Goal: Transaction & Acquisition: Purchase product/service

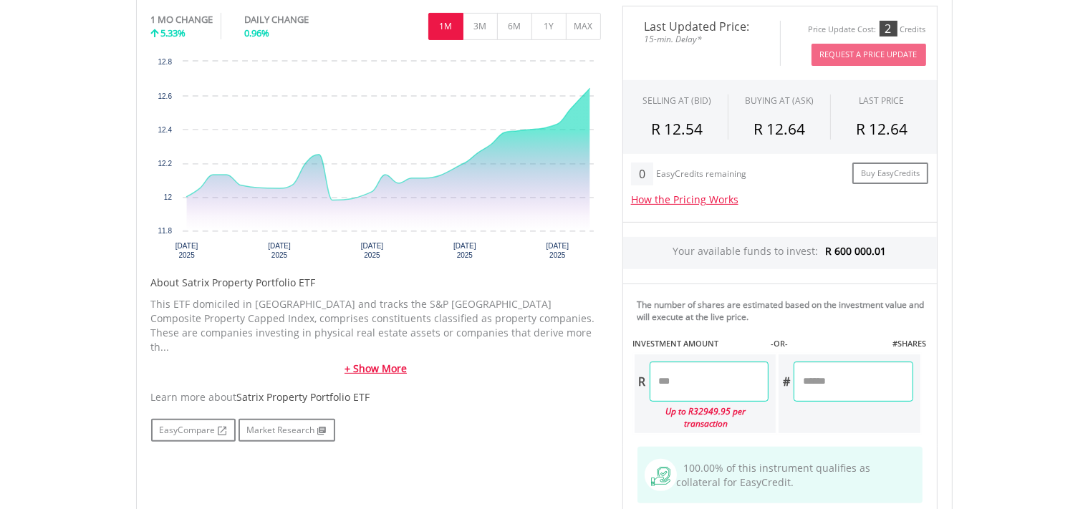
scroll to position [469, 0]
click at [555, 19] on button "1Y" at bounding box center [549, 26] width 35 height 27
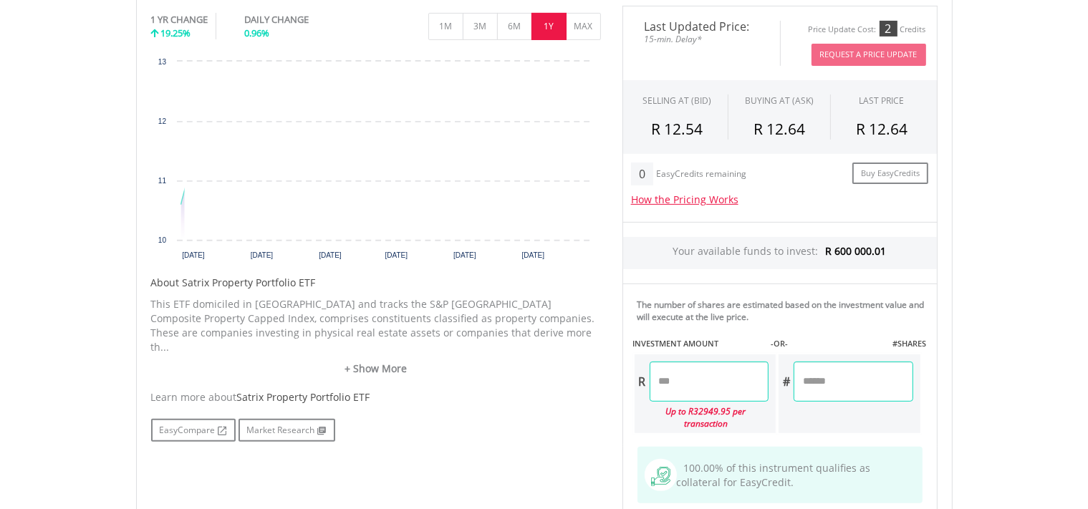
scroll to position [469, 0]
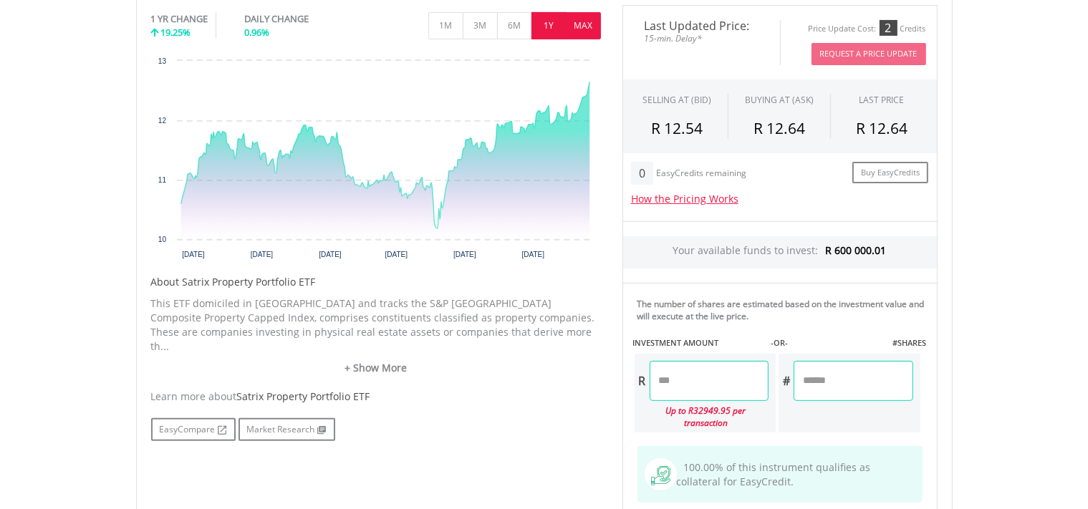
click at [583, 23] on button "MAX" at bounding box center [583, 25] width 35 height 27
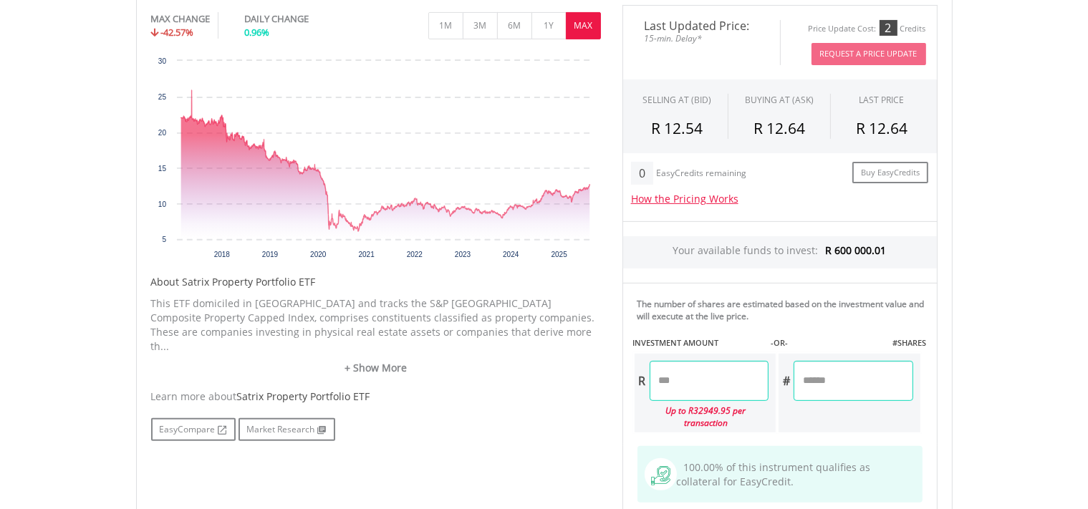
drag, startPoint x: 664, startPoint y: 378, endPoint x: 689, endPoint y: 374, distance: 25.3
click at [664, 378] on input "number" at bounding box center [709, 381] width 119 height 40
type input "*"
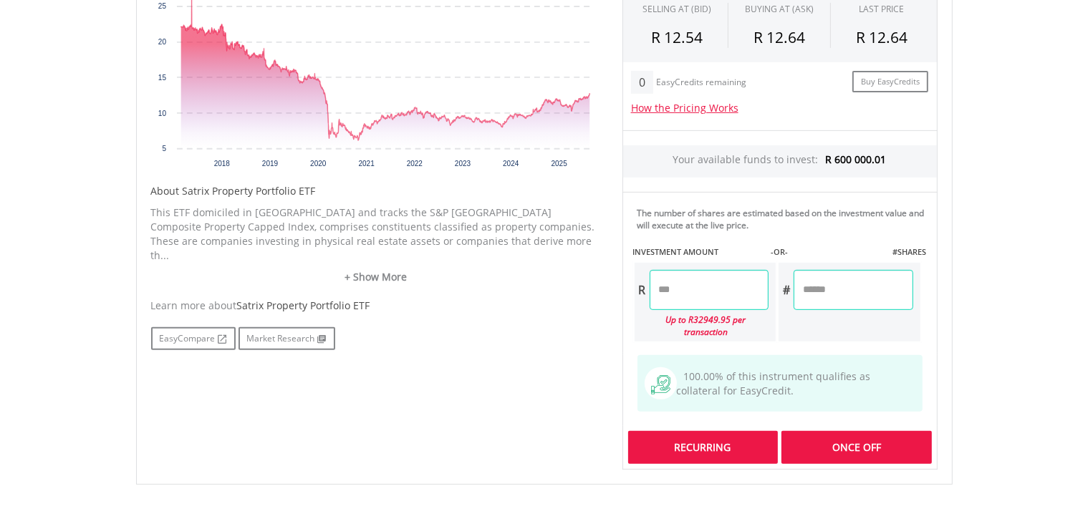
scroll to position [595, 0]
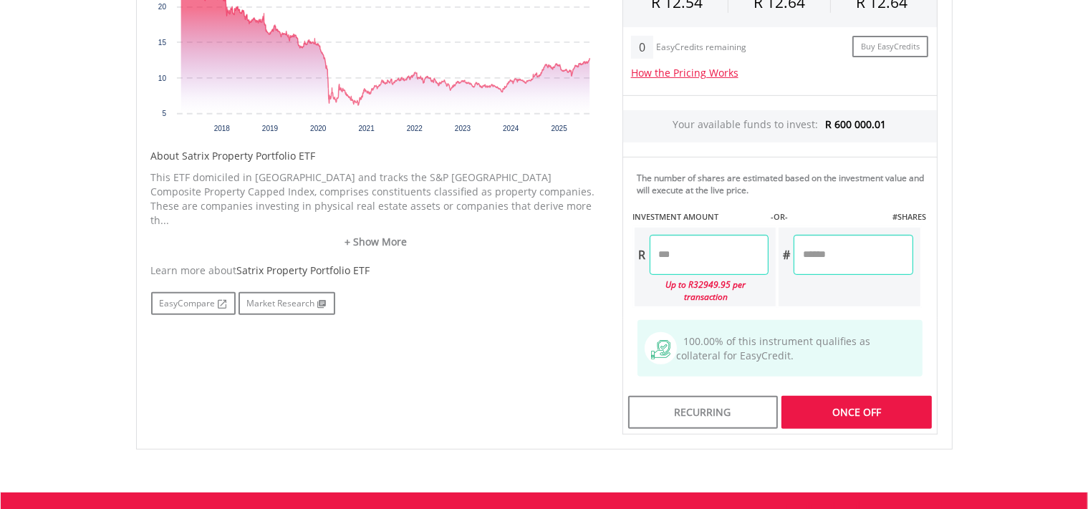
type input "********"
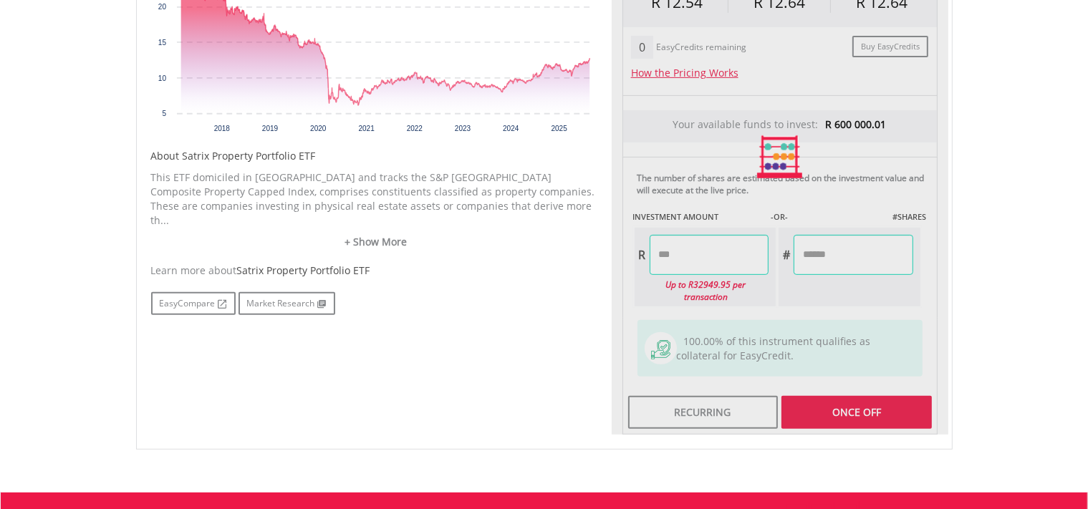
click at [821, 400] on div "Last Updated Price: 15-min. Delay* Price Update Cost: 2 Credits Request A Price…" at bounding box center [780, 157] width 337 height 557
type input "*********"
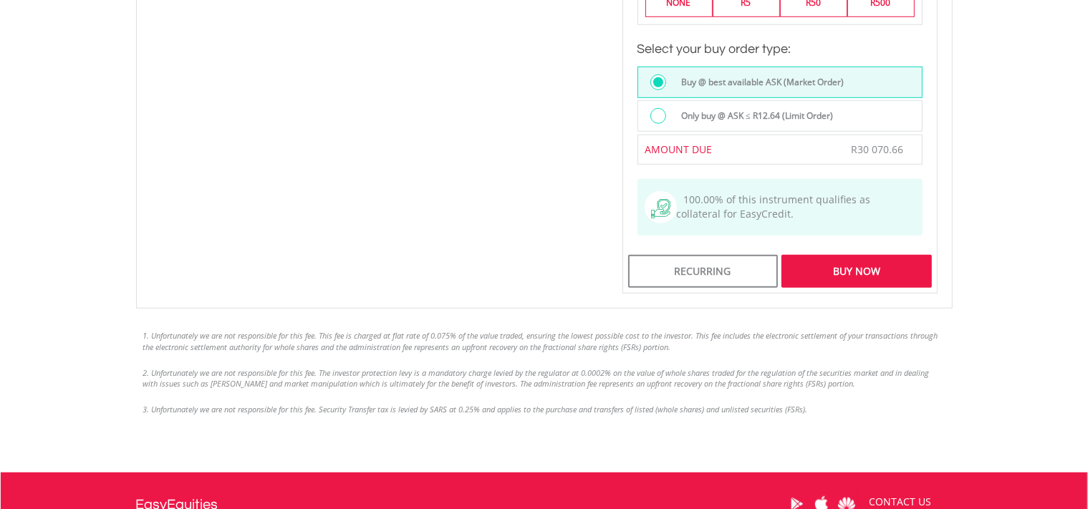
scroll to position [1100, 0]
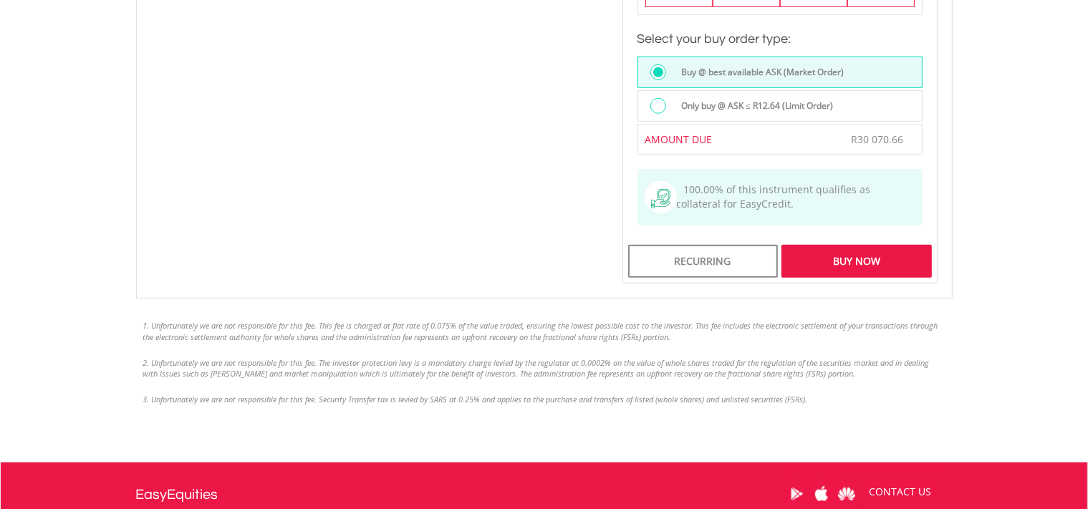
click at [856, 252] on div "Buy Now" at bounding box center [857, 261] width 150 height 33
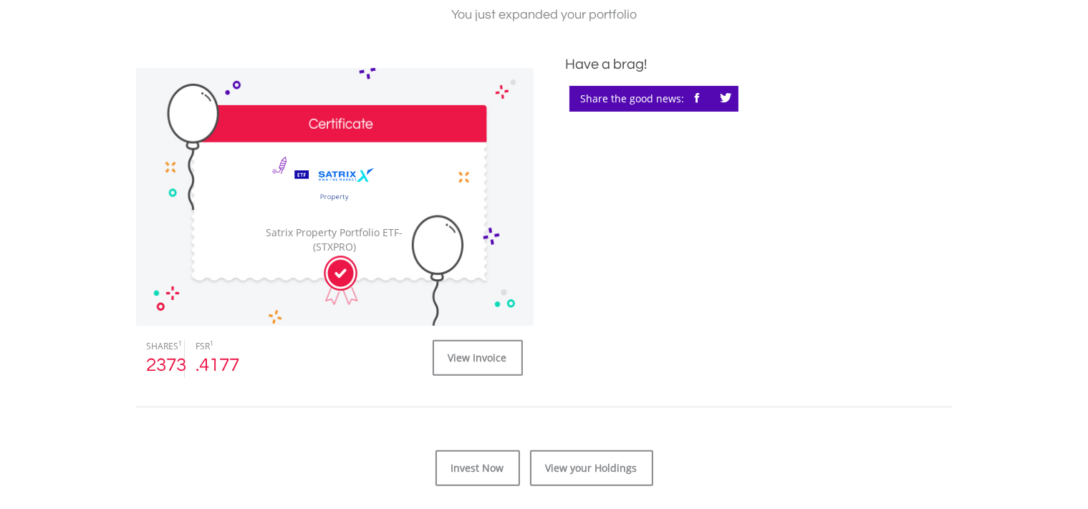
scroll to position [378, 0]
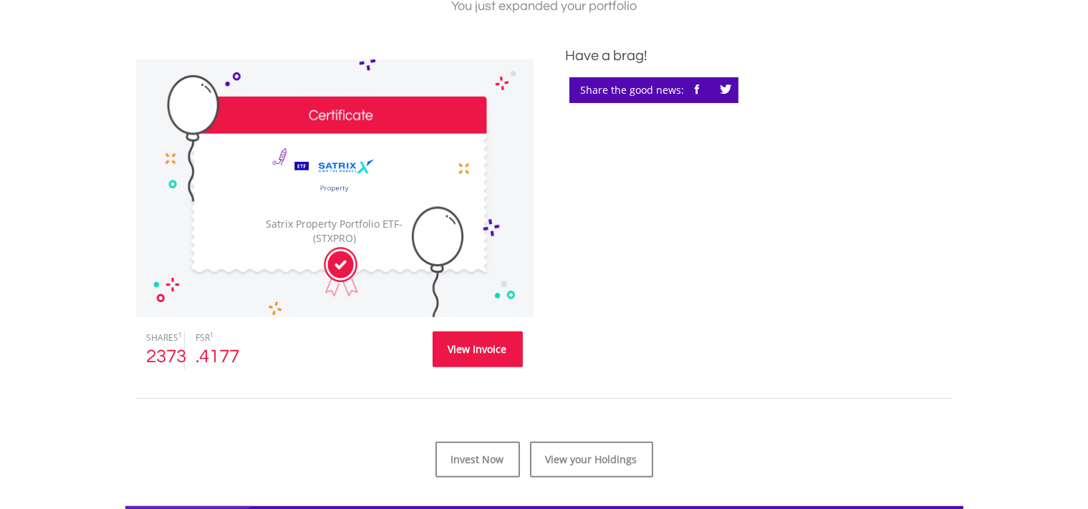
click at [446, 340] on link "View Invoice" at bounding box center [478, 350] width 90 height 36
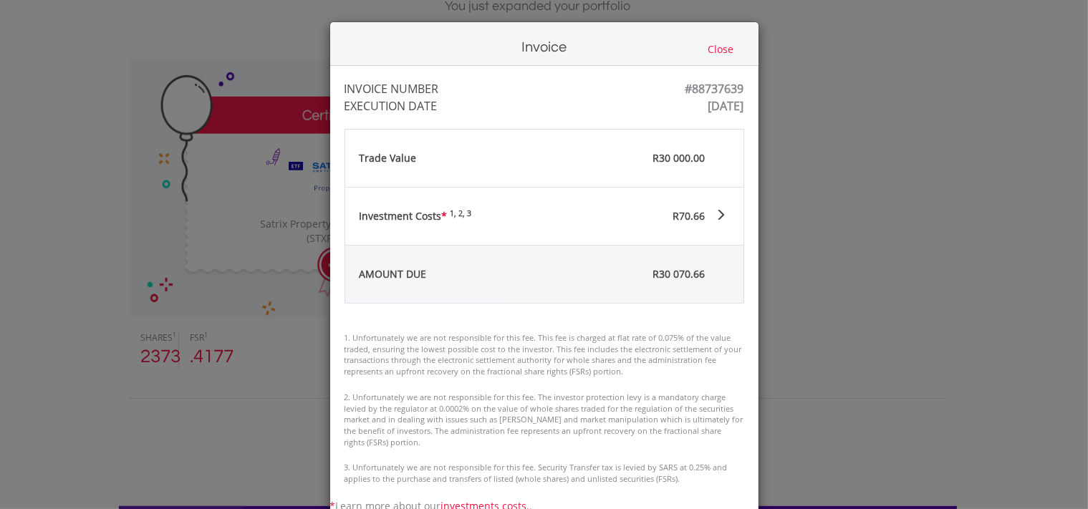
click at [722, 48] on button "Close" at bounding box center [721, 50] width 34 height 16
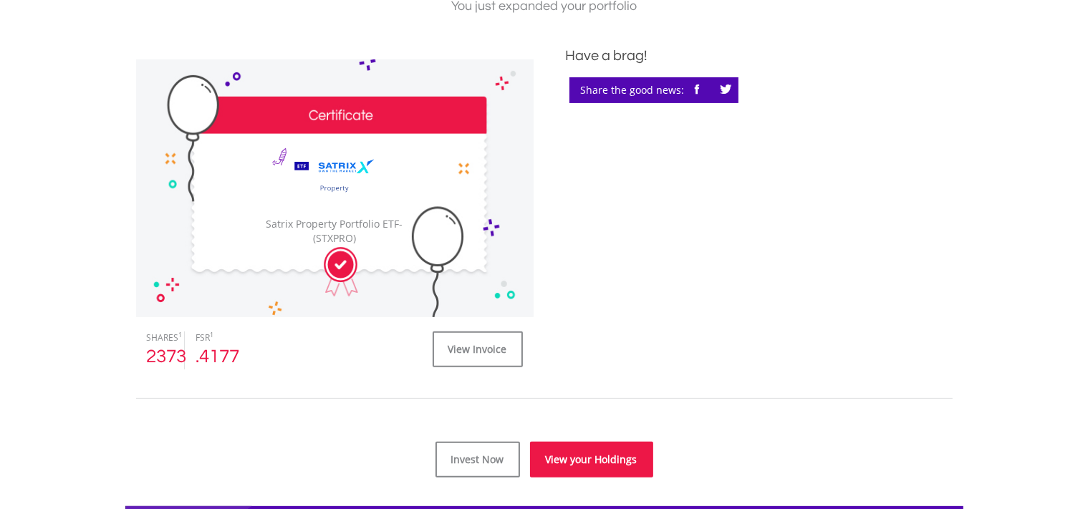
click at [571, 460] on link "View your Holdings" at bounding box center [591, 460] width 123 height 36
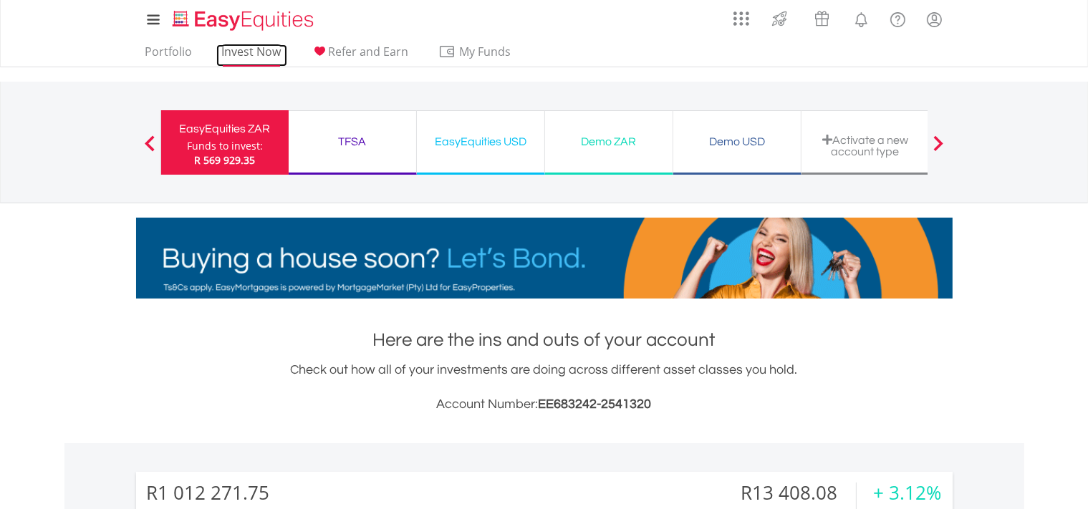
click at [264, 53] on link "Invest Now" at bounding box center [251, 55] width 71 height 22
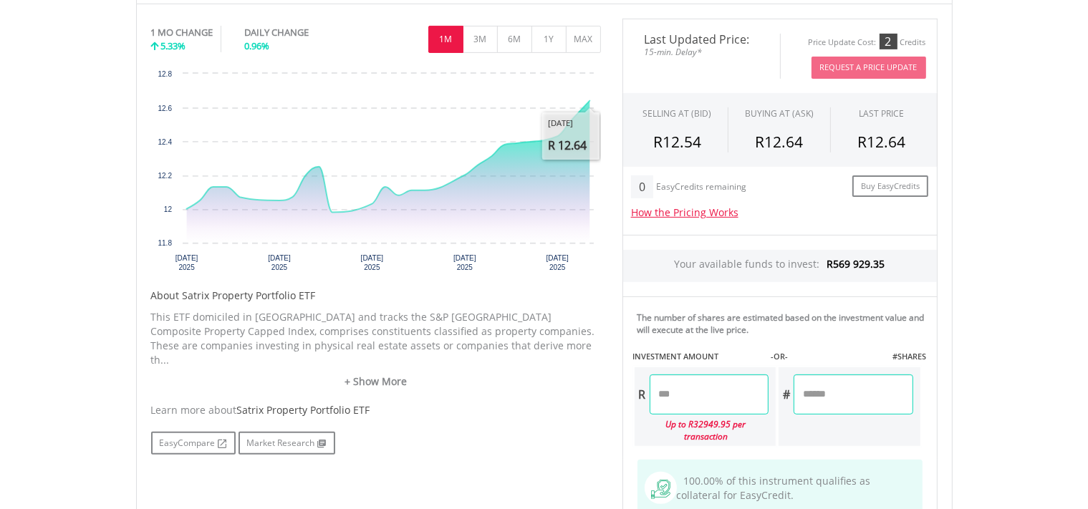
scroll to position [504, 0]
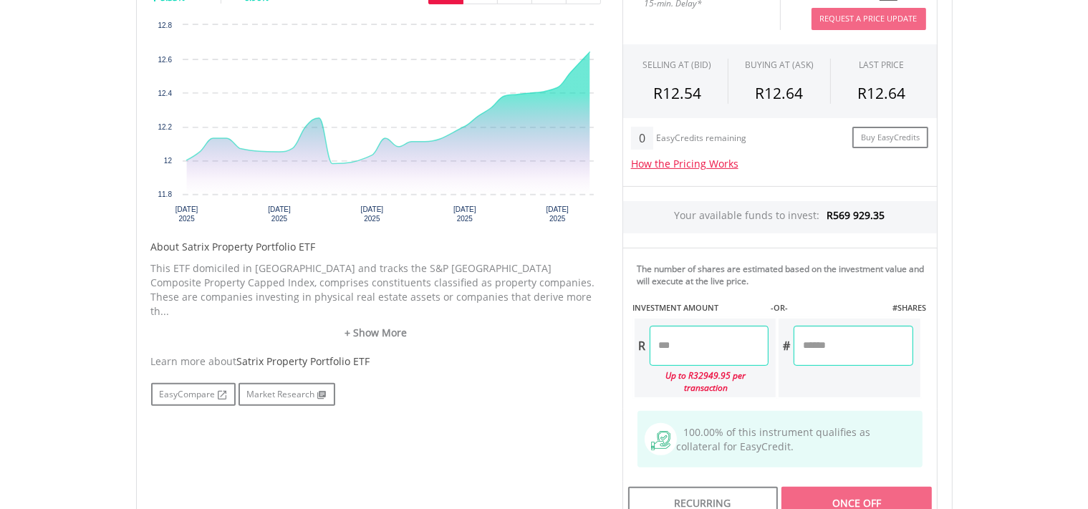
click at [658, 343] on input "number" at bounding box center [709, 346] width 119 height 40
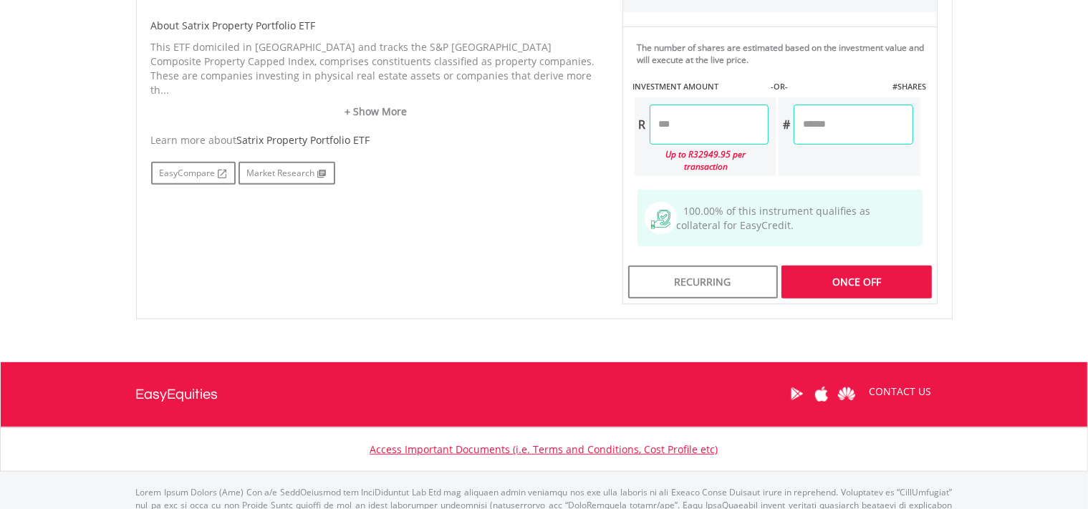
scroll to position [782, 0]
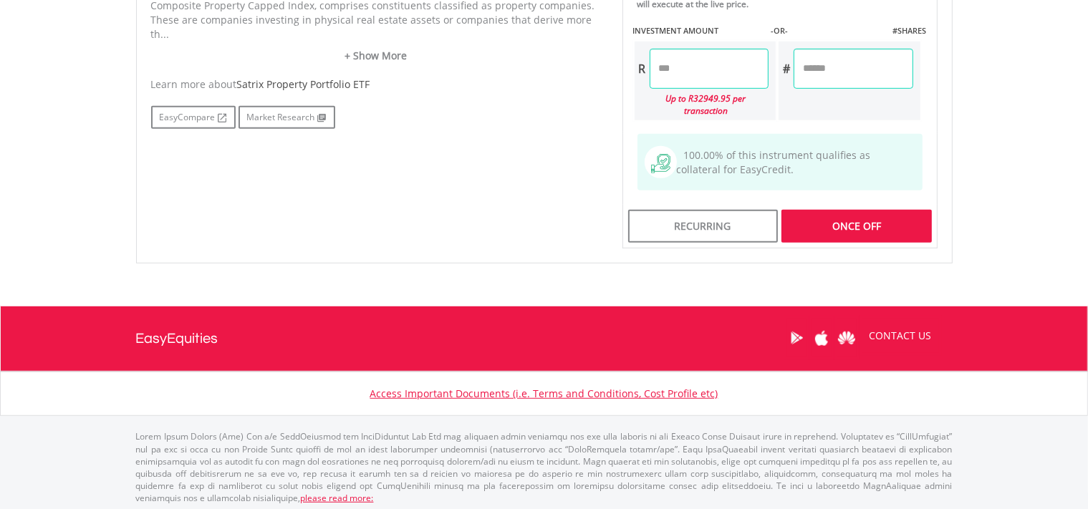
type input "********"
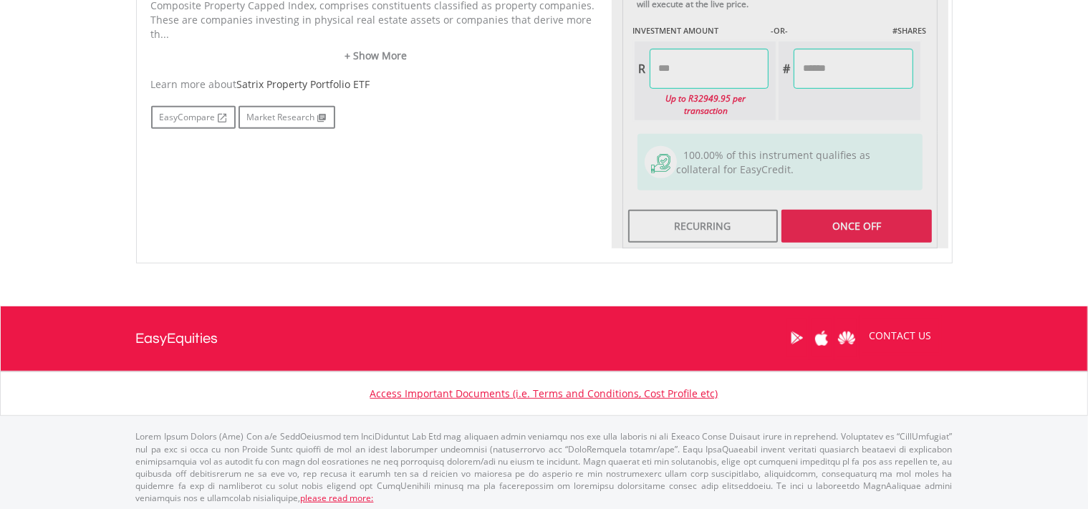
type input "*********"
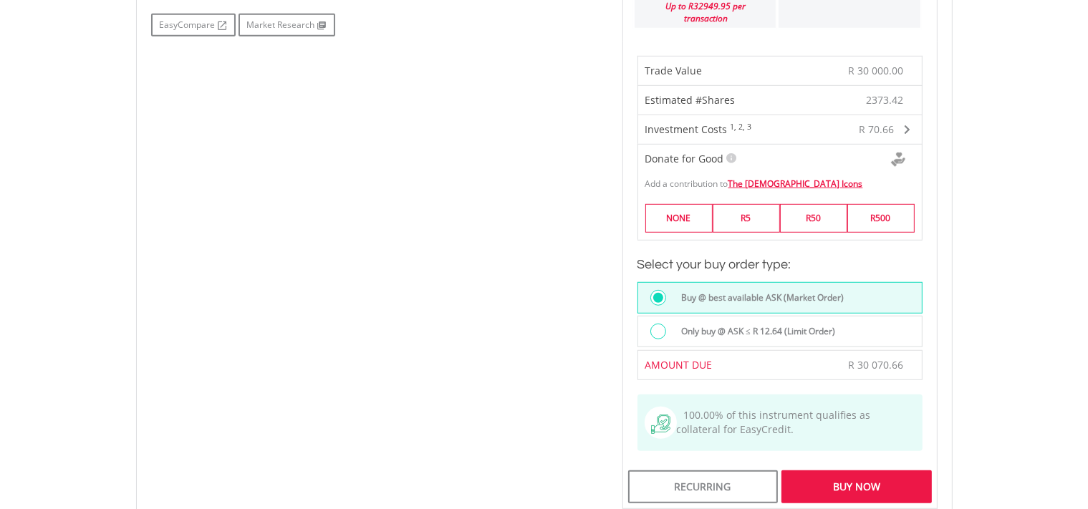
scroll to position [908, 0]
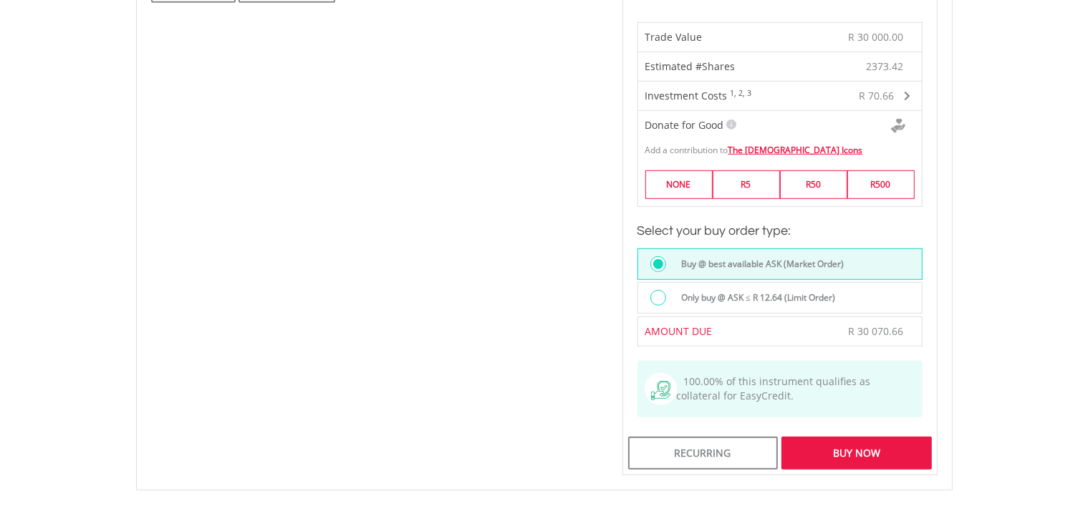
click at [844, 449] on div "Buy Now" at bounding box center [857, 453] width 150 height 33
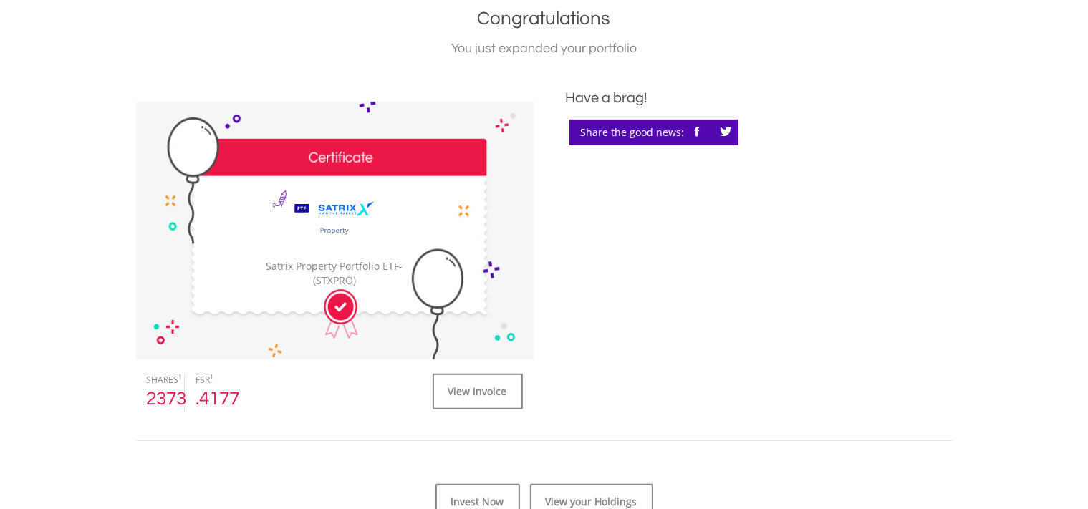
scroll to position [504, 0]
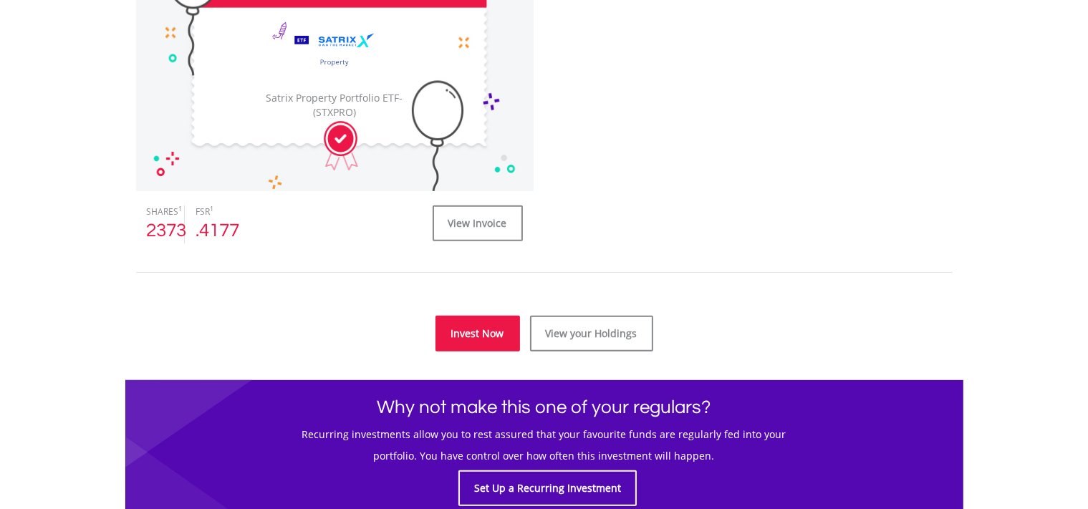
click at [489, 333] on link "Invest Now" at bounding box center [478, 334] width 85 height 36
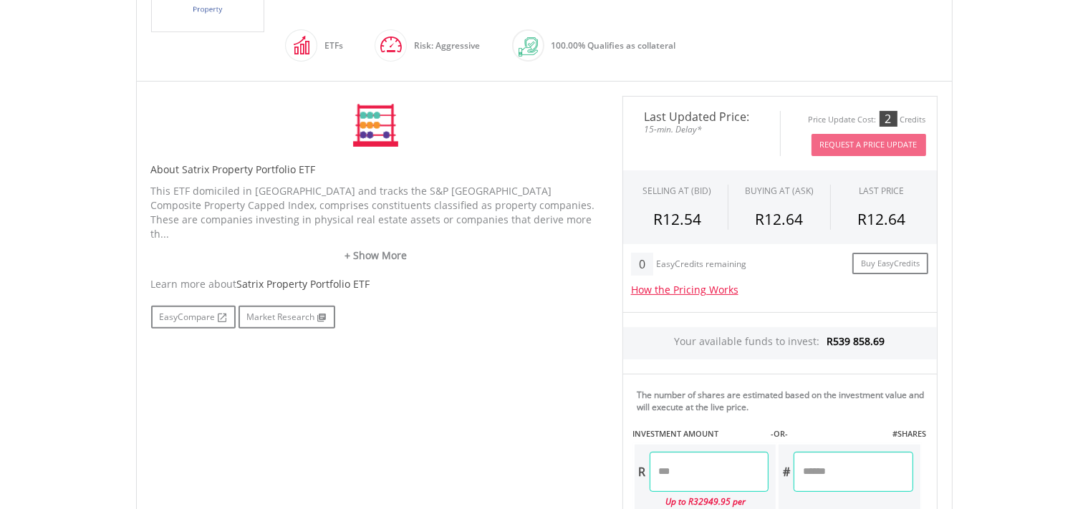
scroll to position [378, 0]
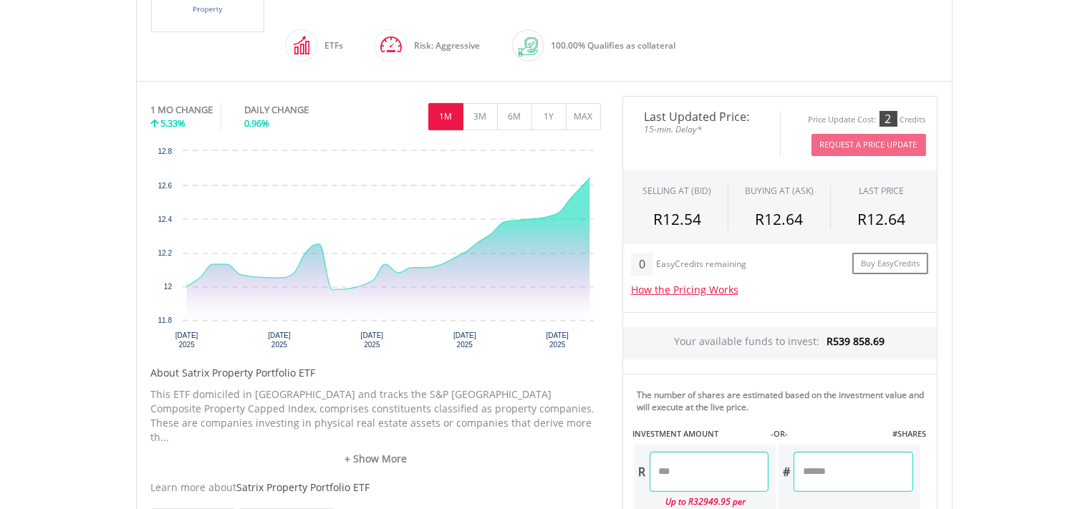
drag, startPoint x: 661, startPoint y: 466, endPoint x: 742, endPoint y: 469, distance: 81.8
click at [664, 466] on input "number" at bounding box center [709, 472] width 119 height 40
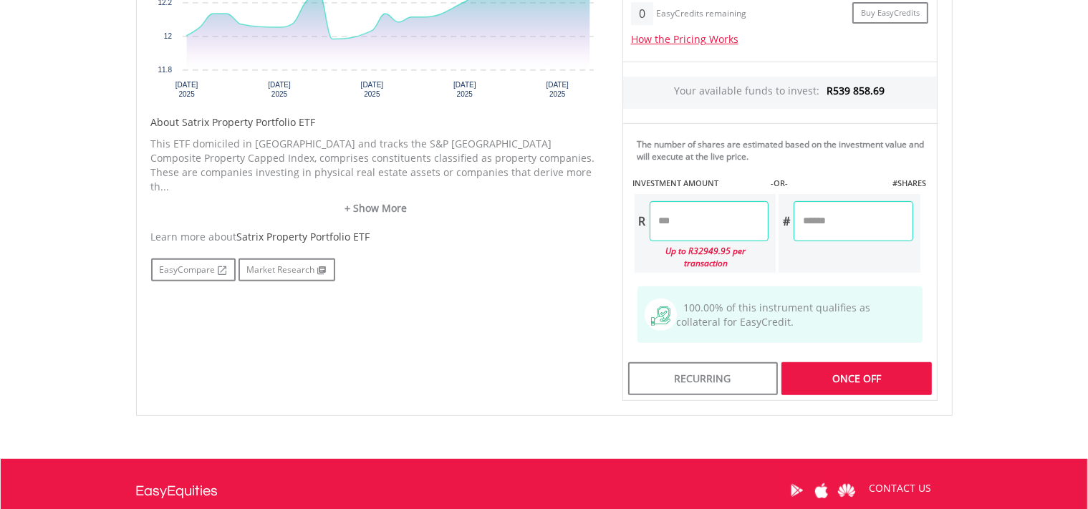
scroll to position [631, 0]
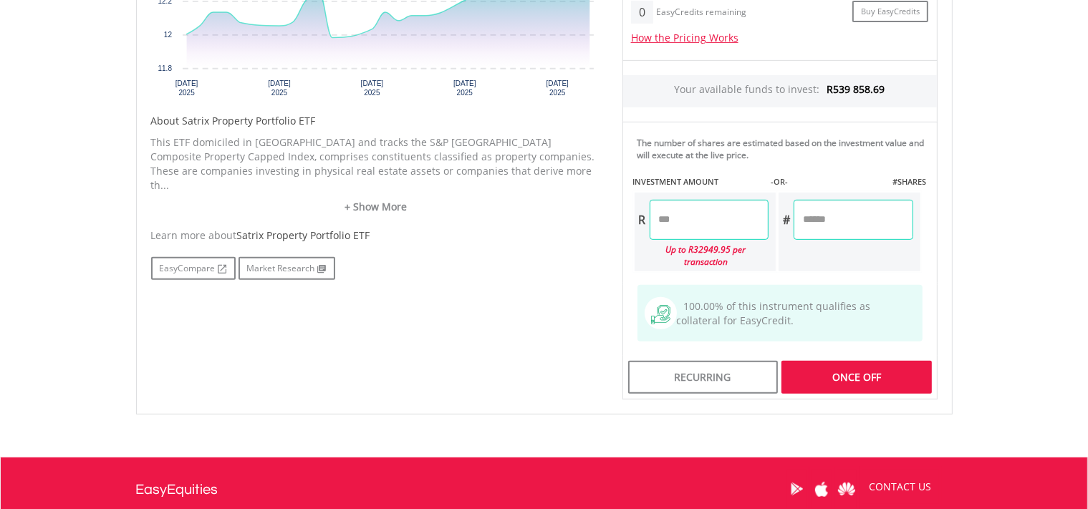
type input "********"
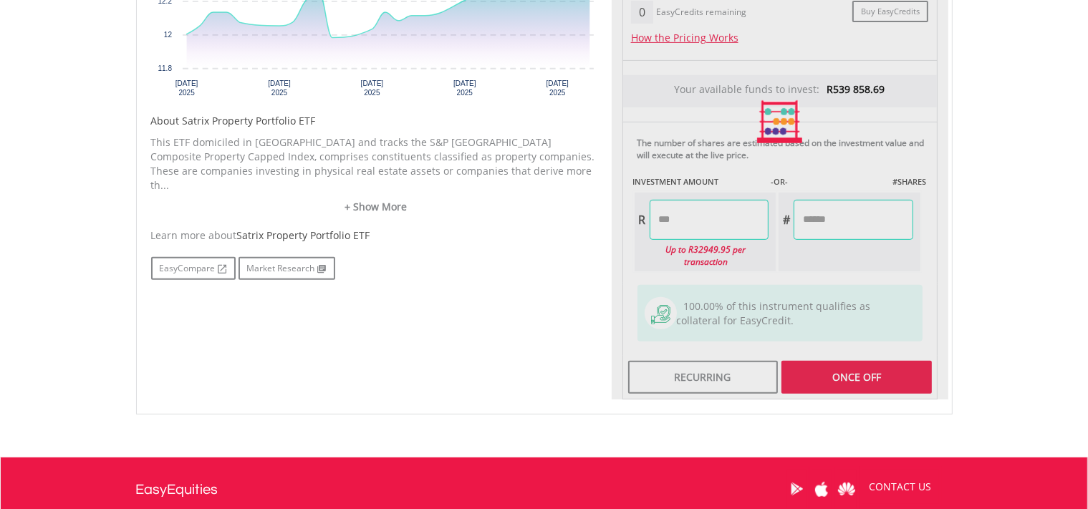
click at [836, 372] on div "Last Updated Price: 15-min. Delay* Price Update Cost: 2 Credits Request A Price…" at bounding box center [780, 122] width 337 height 557
type input "*********"
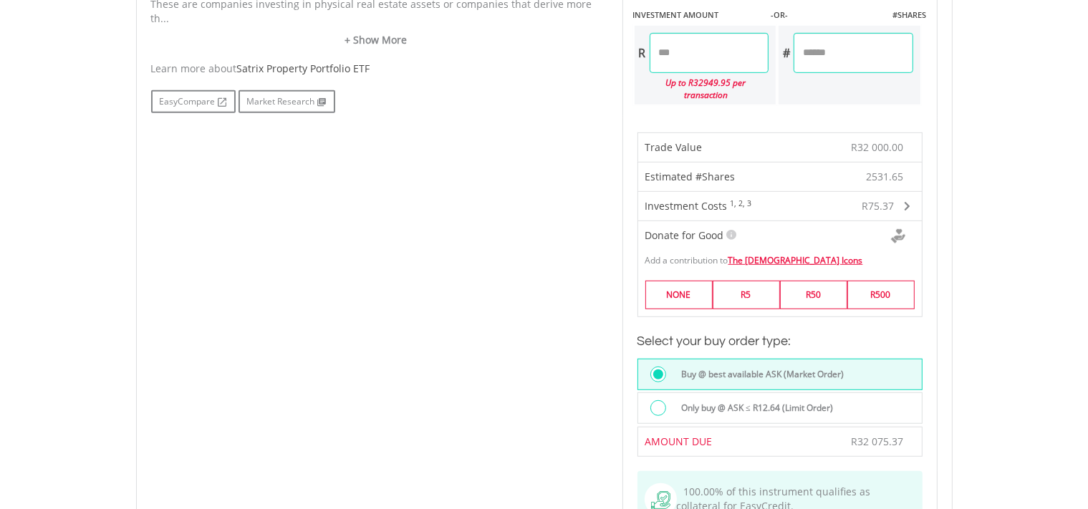
scroll to position [883, 0]
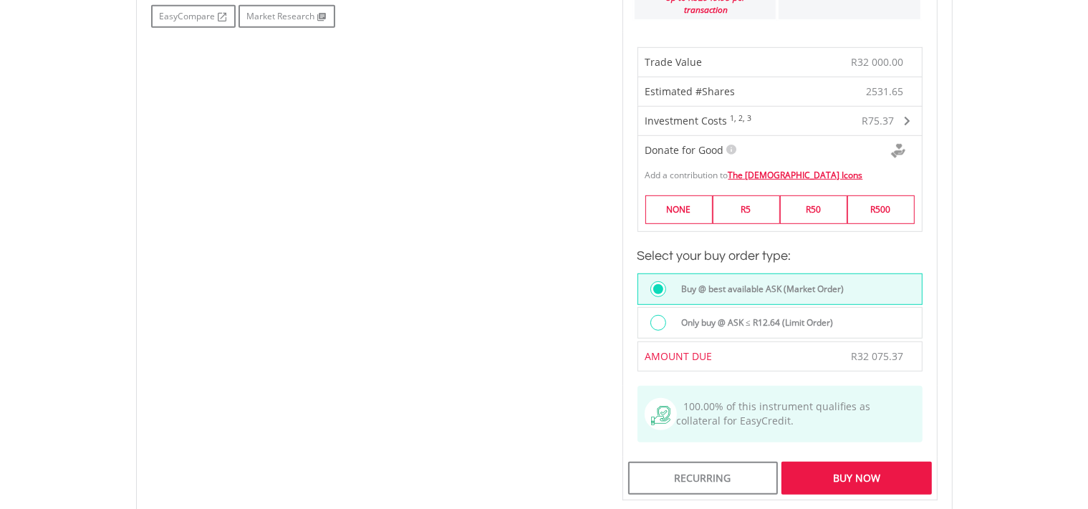
click at [825, 477] on div "Buy Now" at bounding box center [857, 478] width 150 height 33
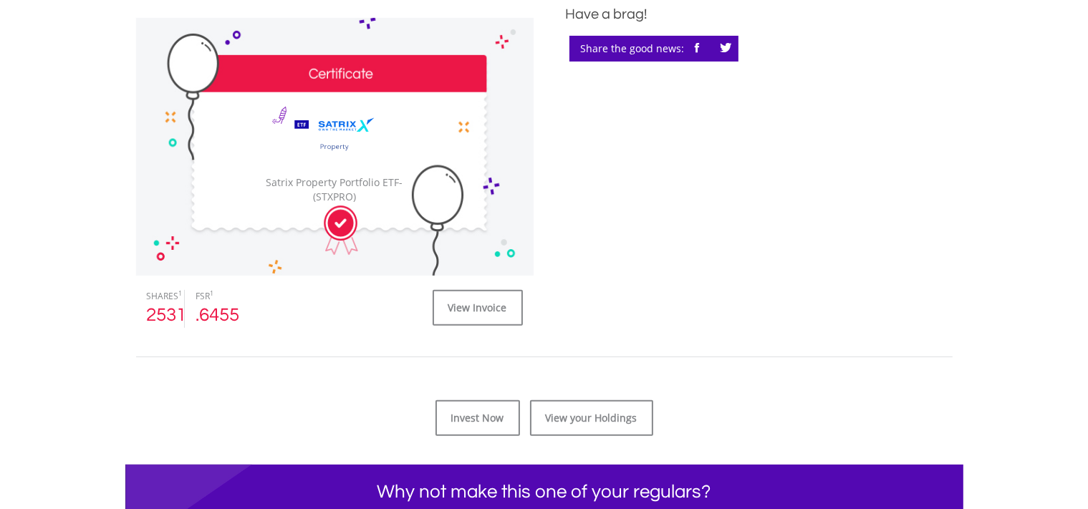
scroll to position [631, 0]
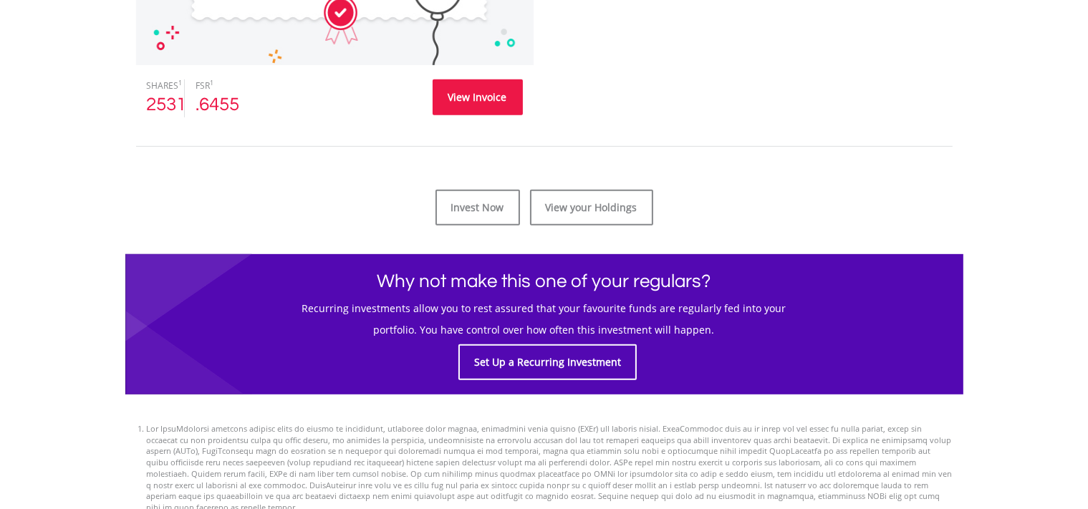
click at [466, 95] on link "View Invoice" at bounding box center [478, 98] width 90 height 36
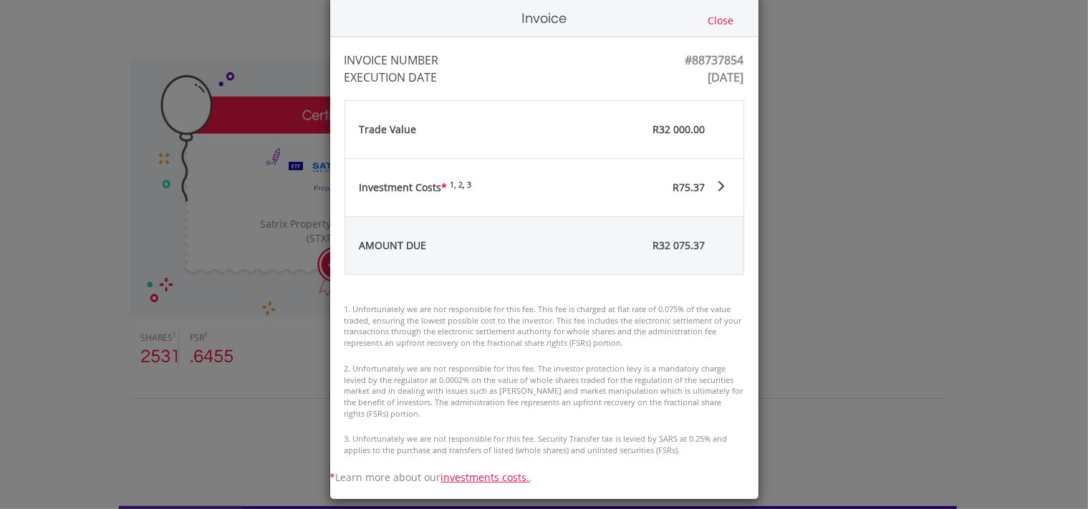
scroll to position [40, 0]
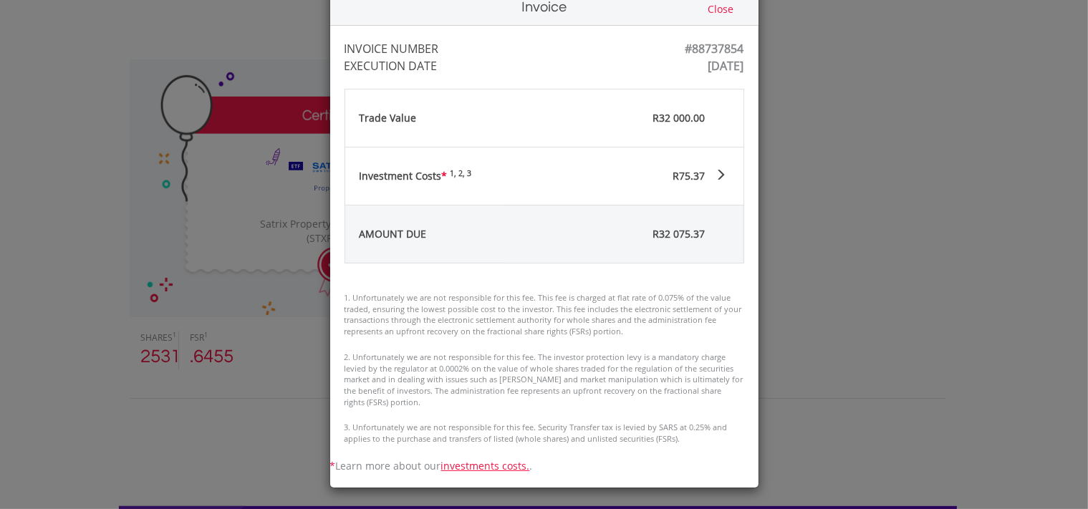
click at [716, 6] on button "Close" at bounding box center [721, 9] width 34 height 16
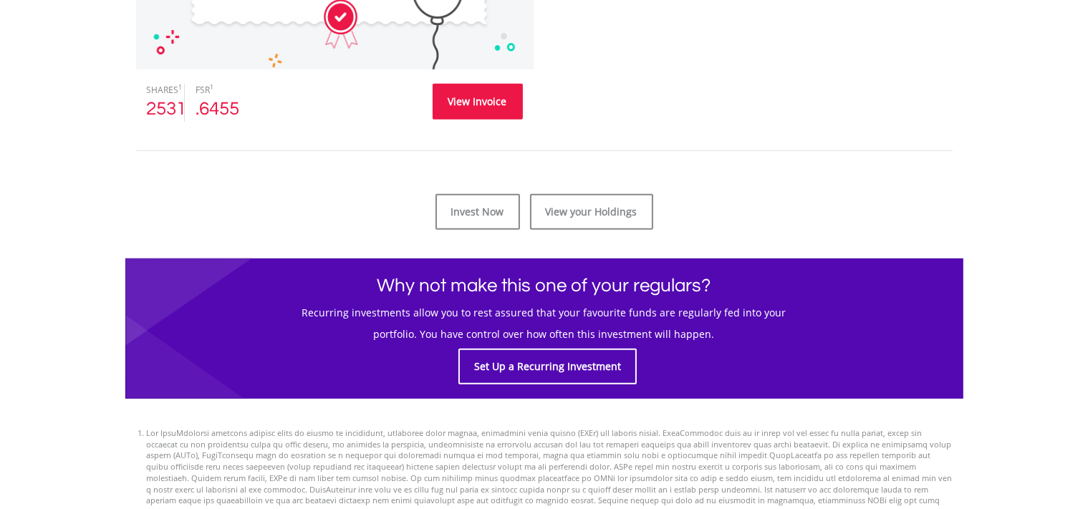
scroll to position [631, 0]
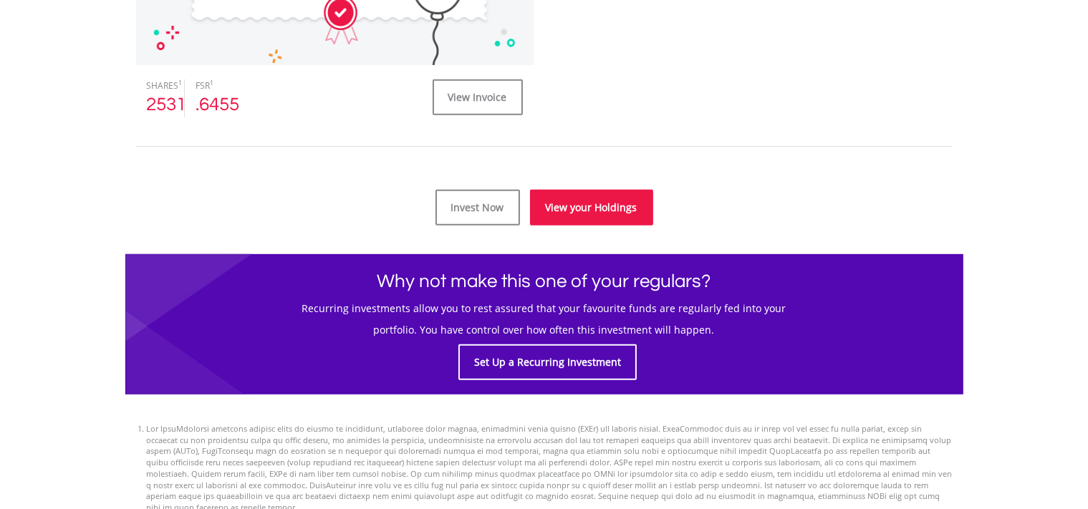
click at [604, 200] on link "View your Holdings" at bounding box center [591, 208] width 123 height 36
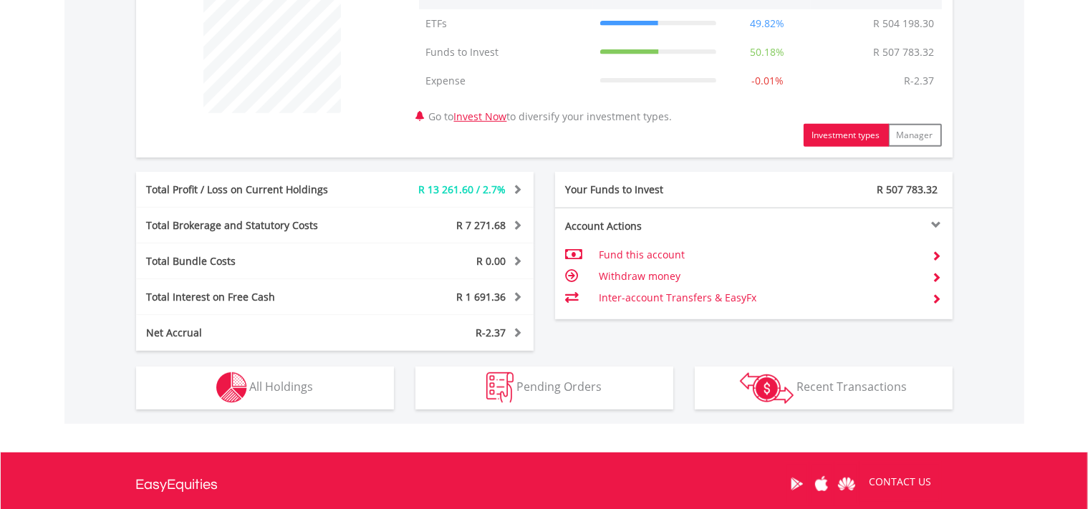
scroll to position [631, 0]
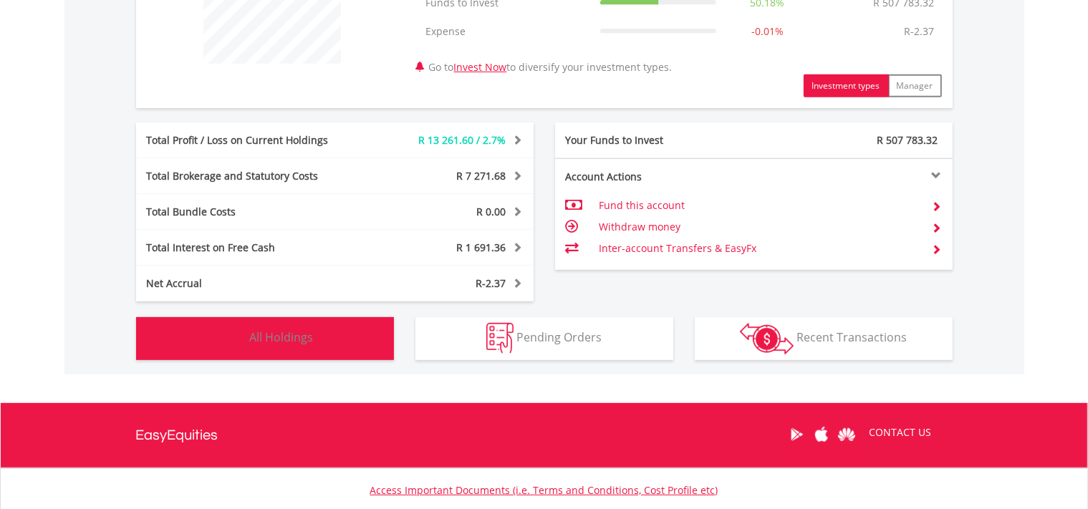
click at [256, 337] on span "All Holdings" at bounding box center [282, 338] width 64 height 16
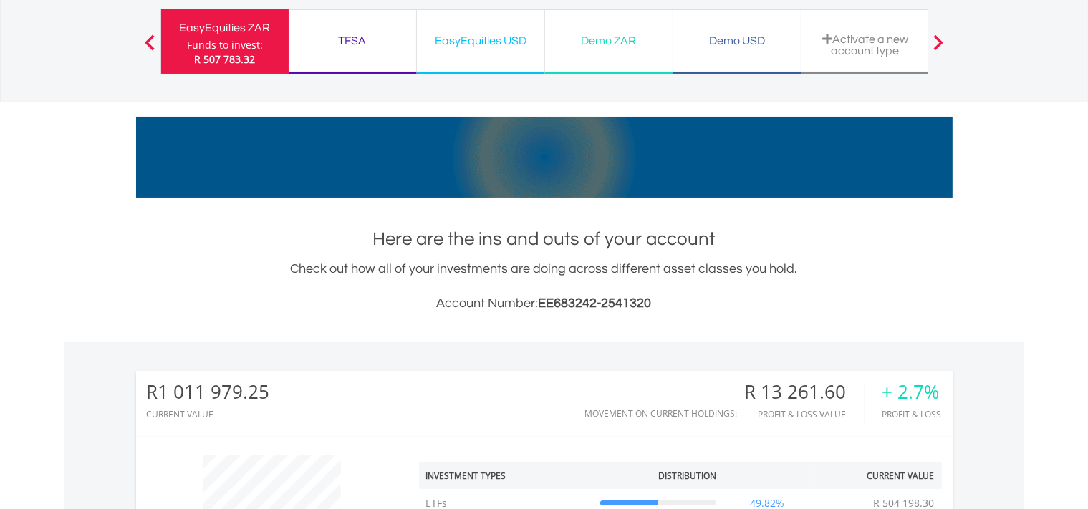
scroll to position [0, 0]
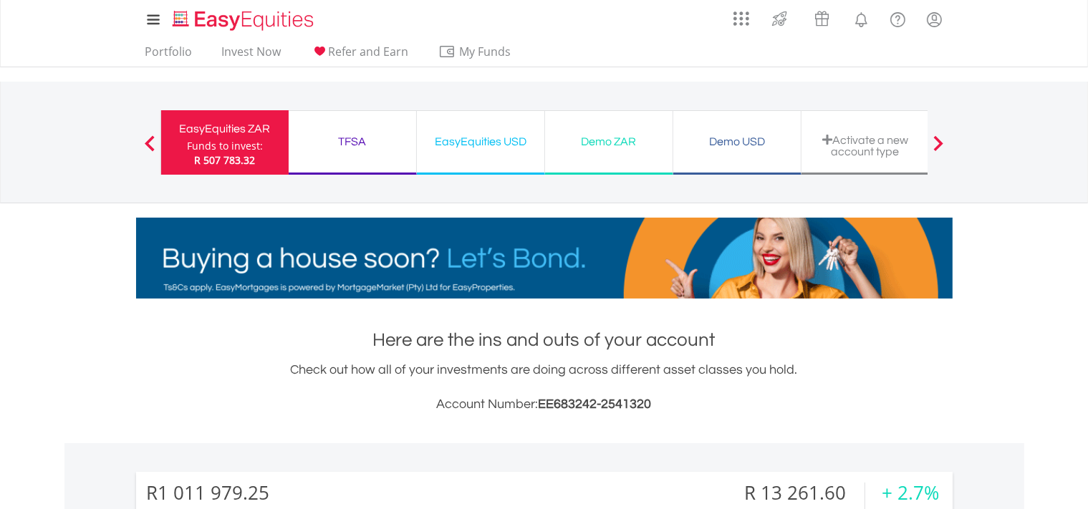
click at [264, 143] on div "EasyEquities ZAR Funds to invest: R 507 783.32" at bounding box center [225, 142] width 128 height 64
click at [259, 48] on link "Invest Now" at bounding box center [251, 55] width 71 height 22
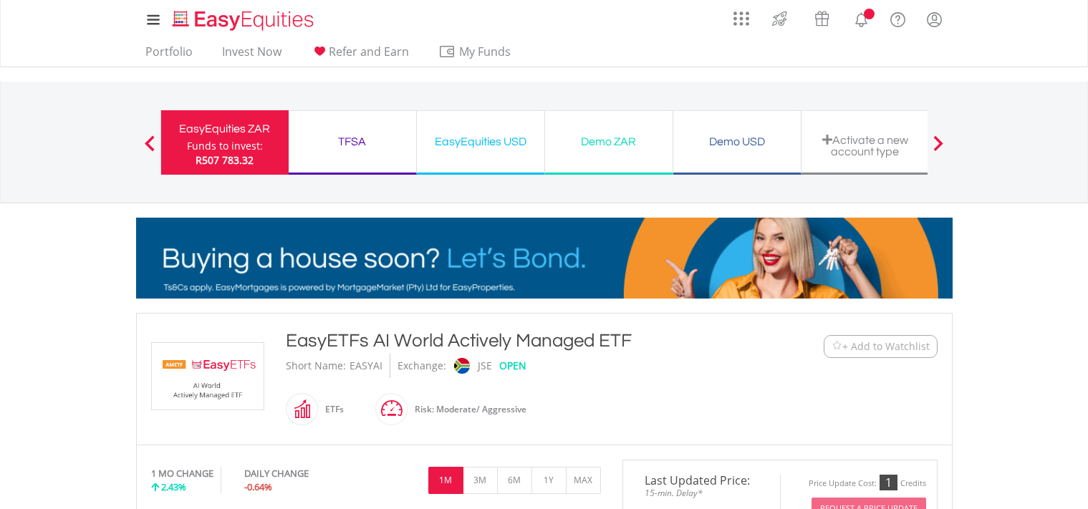
scroll to position [378, 0]
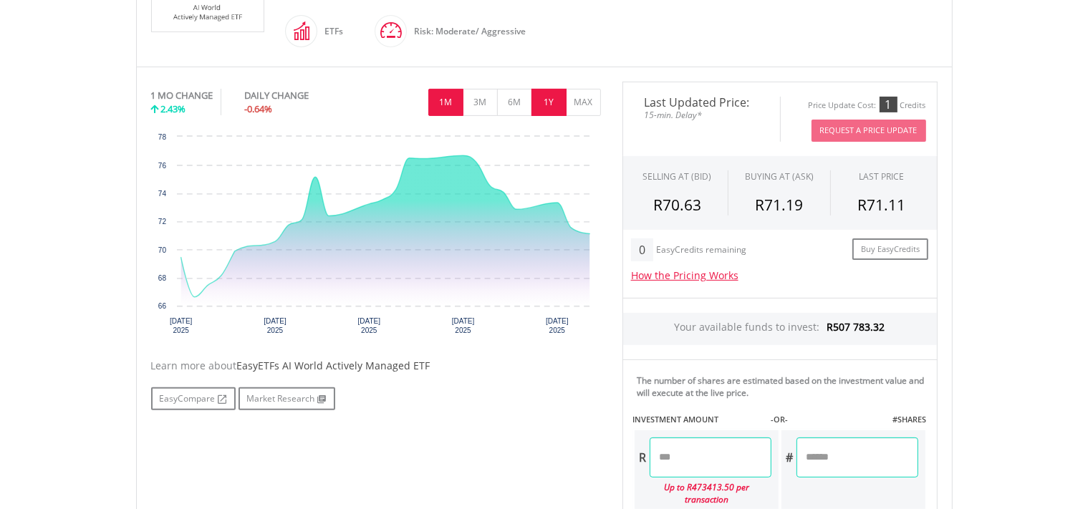
click at [555, 102] on button "1Y" at bounding box center [549, 102] width 35 height 27
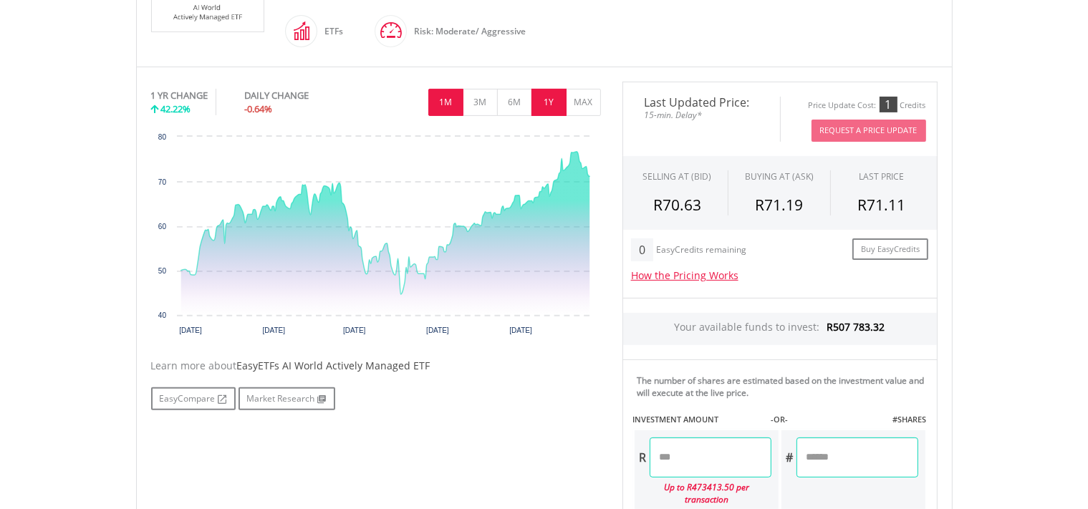
click at [446, 102] on button "1M" at bounding box center [445, 102] width 35 height 27
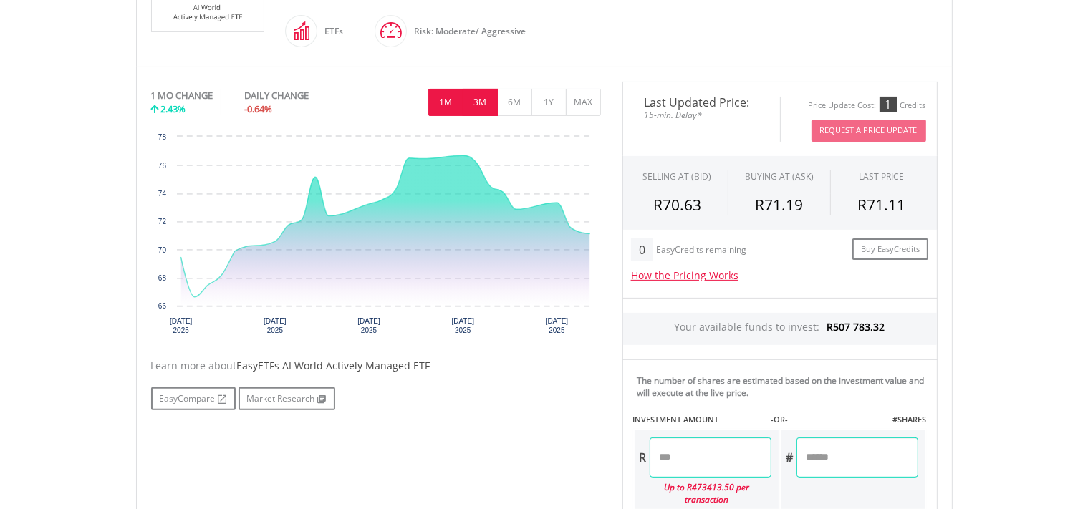
click at [469, 102] on button "3M" at bounding box center [480, 102] width 35 height 27
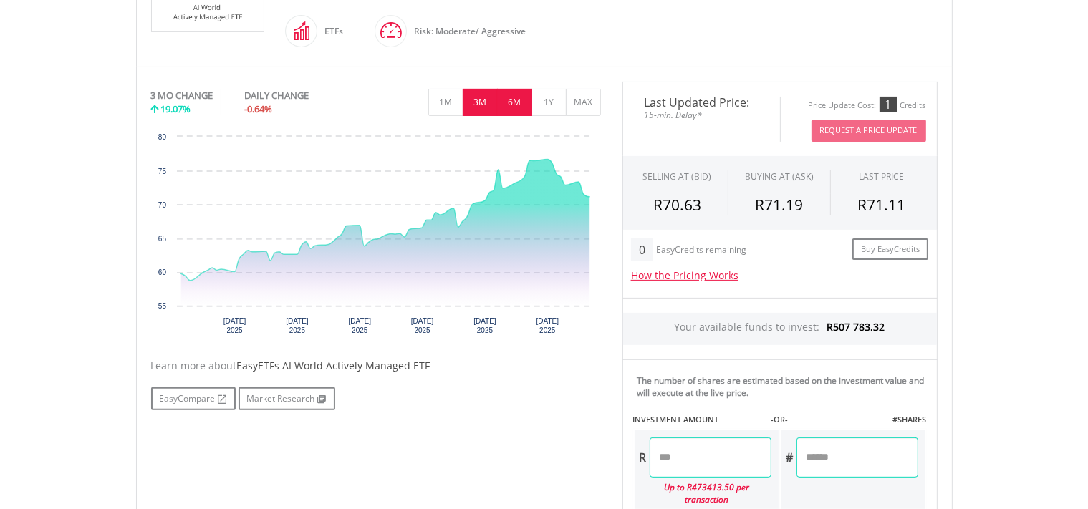
click at [516, 97] on button "6M" at bounding box center [514, 102] width 35 height 27
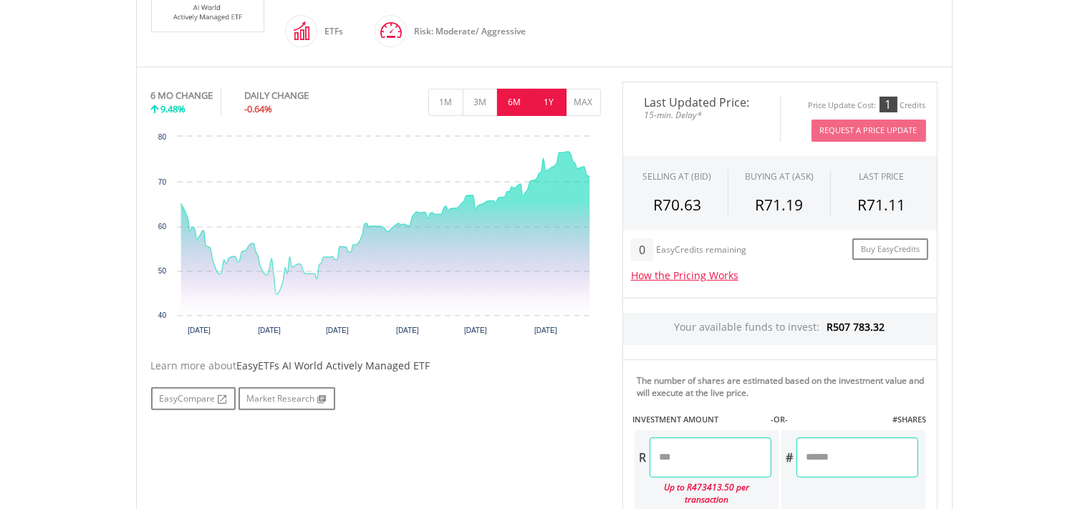
click at [552, 97] on button "1Y" at bounding box center [549, 102] width 35 height 27
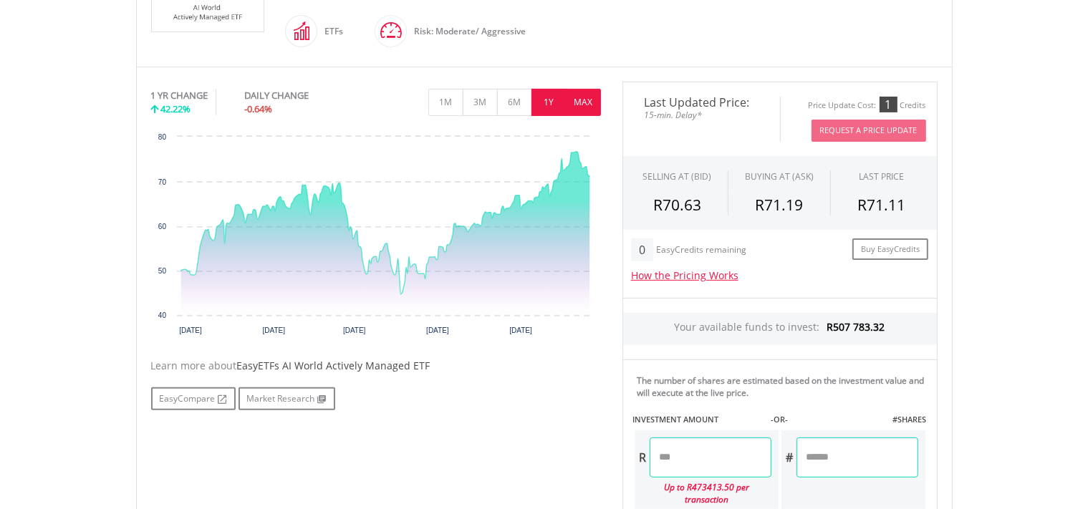
click at [577, 97] on button "MAX" at bounding box center [583, 102] width 35 height 27
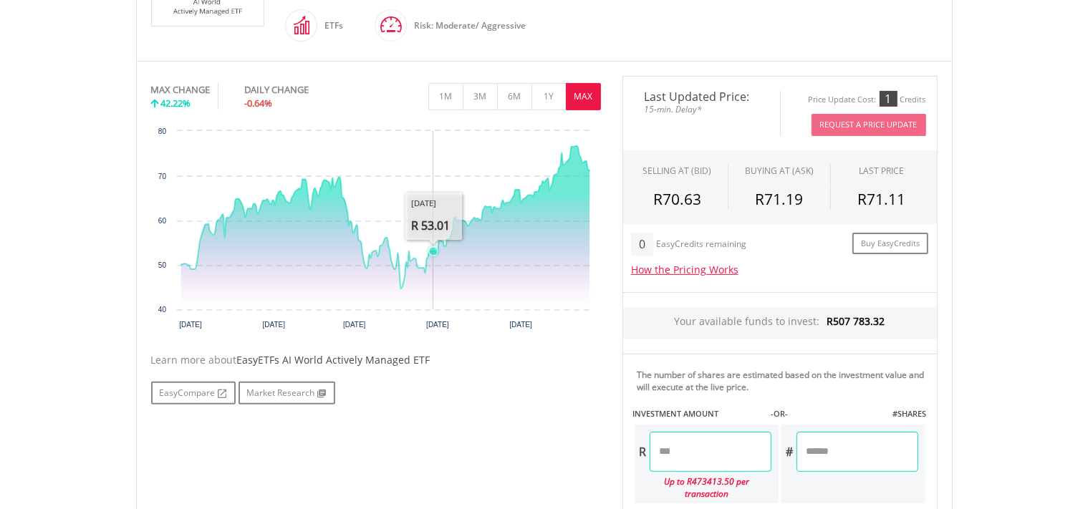
scroll to position [504, 0]
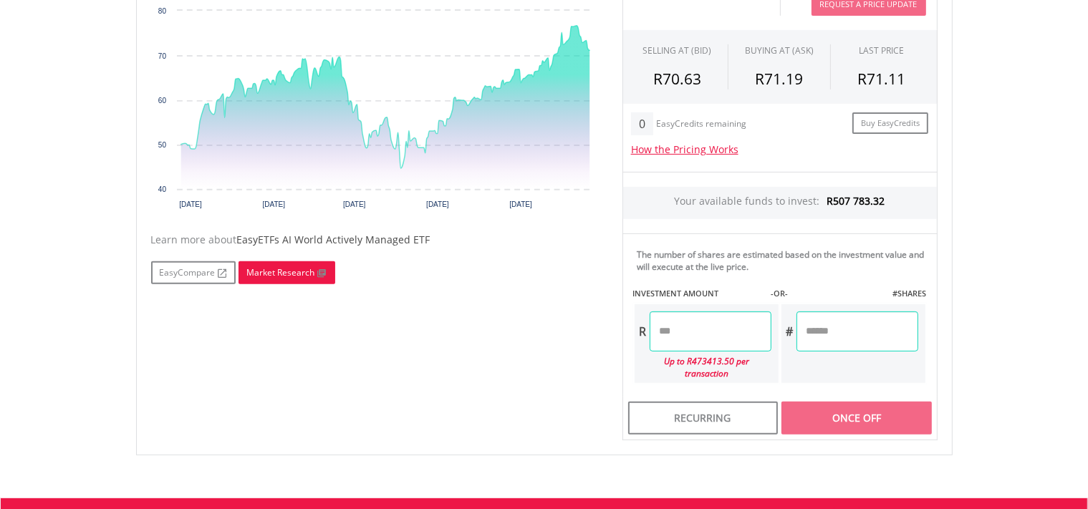
click at [268, 268] on link "Market Research" at bounding box center [287, 273] width 97 height 23
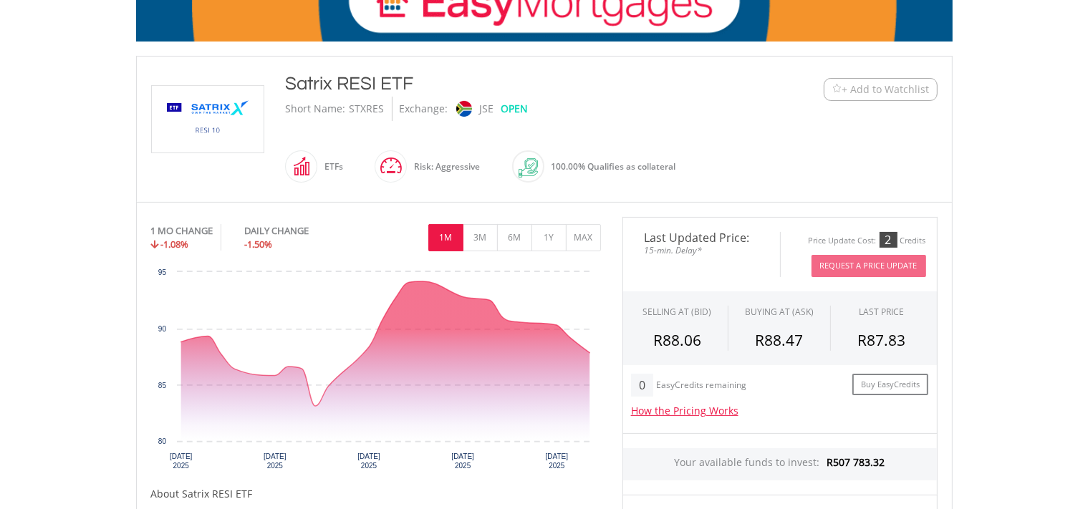
scroll to position [252, 0]
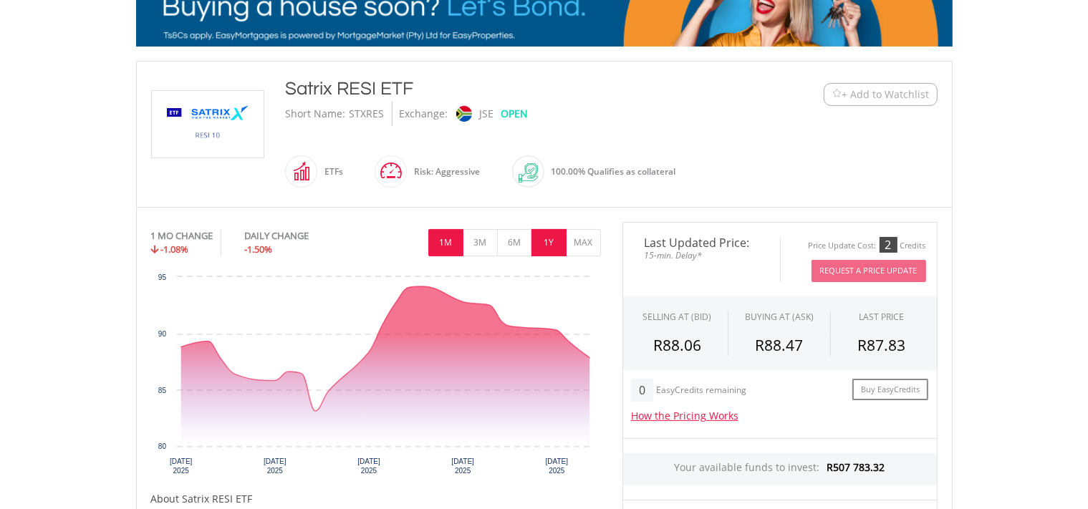
click at [548, 241] on button "1Y" at bounding box center [549, 242] width 35 height 27
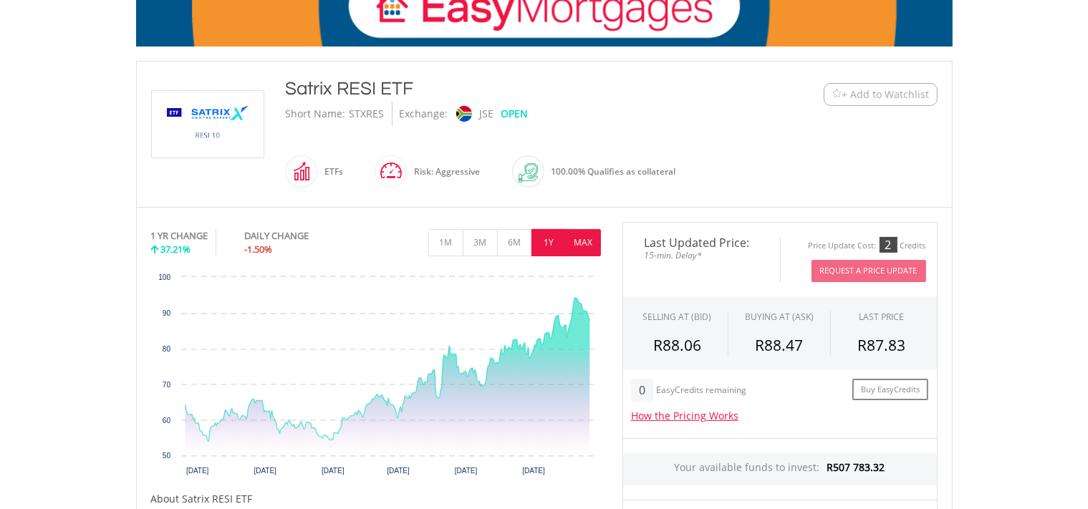
click at [575, 236] on button "MAX" at bounding box center [583, 242] width 35 height 27
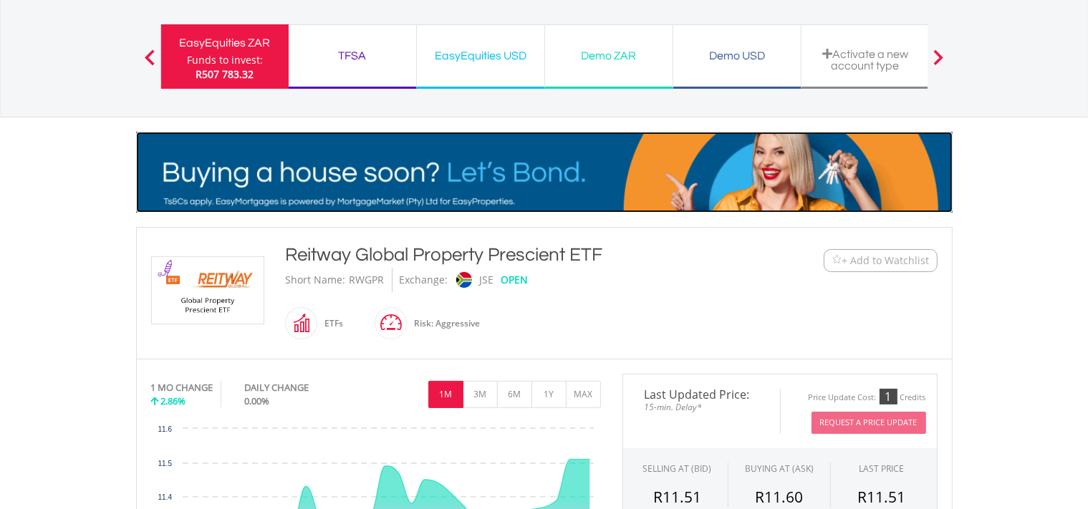
scroll to position [126, 0]
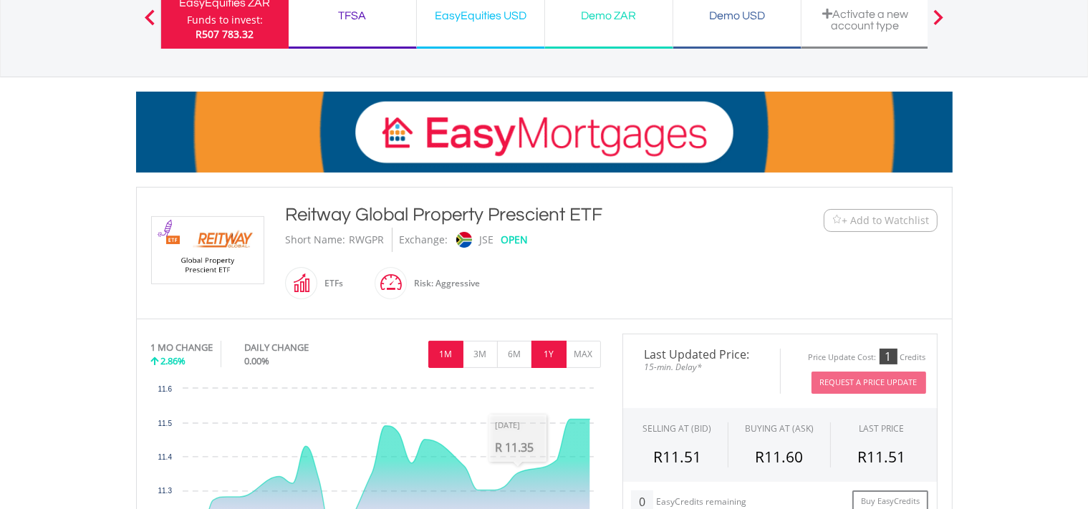
click at [549, 351] on button "1Y" at bounding box center [549, 354] width 35 height 27
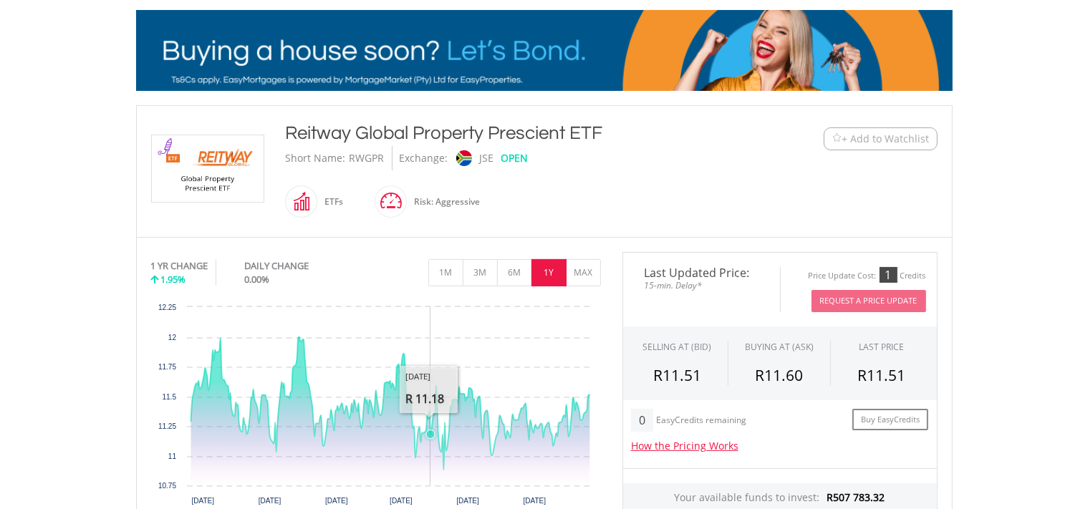
scroll to position [378, 0]
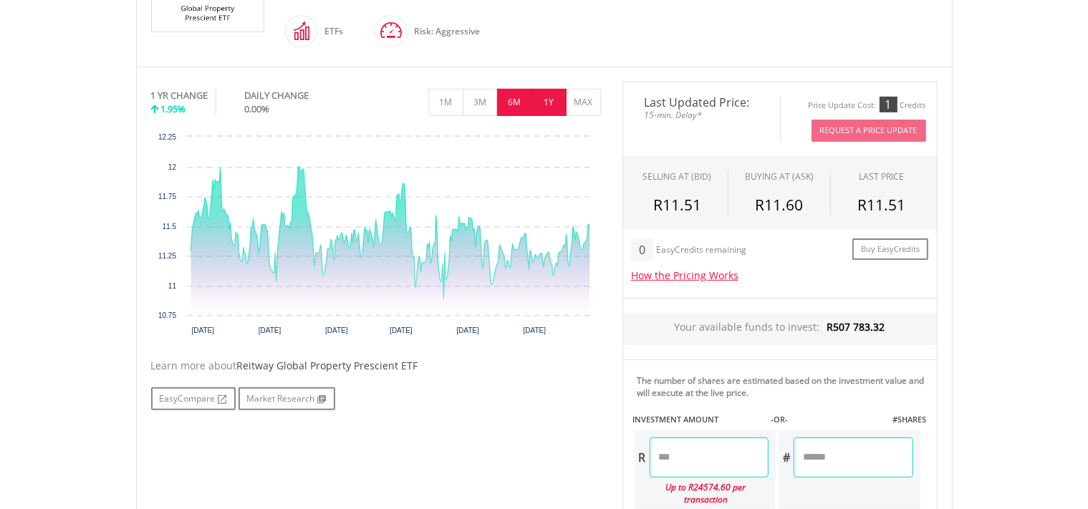
click at [523, 102] on button "6M" at bounding box center [514, 102] width 35 height 27
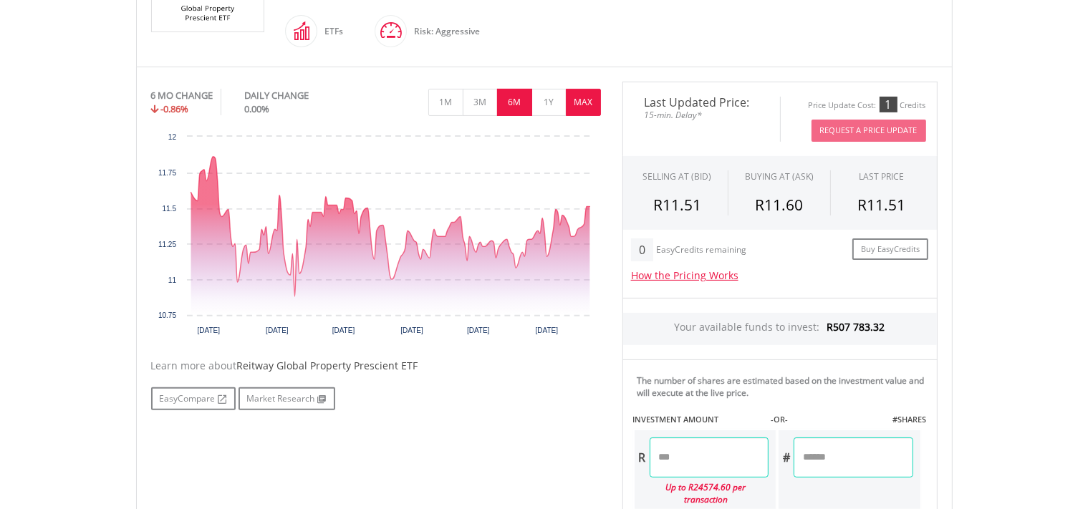
click at [569, 100] on button "MAX" at bounding box center [583, 102] width 35 height 27
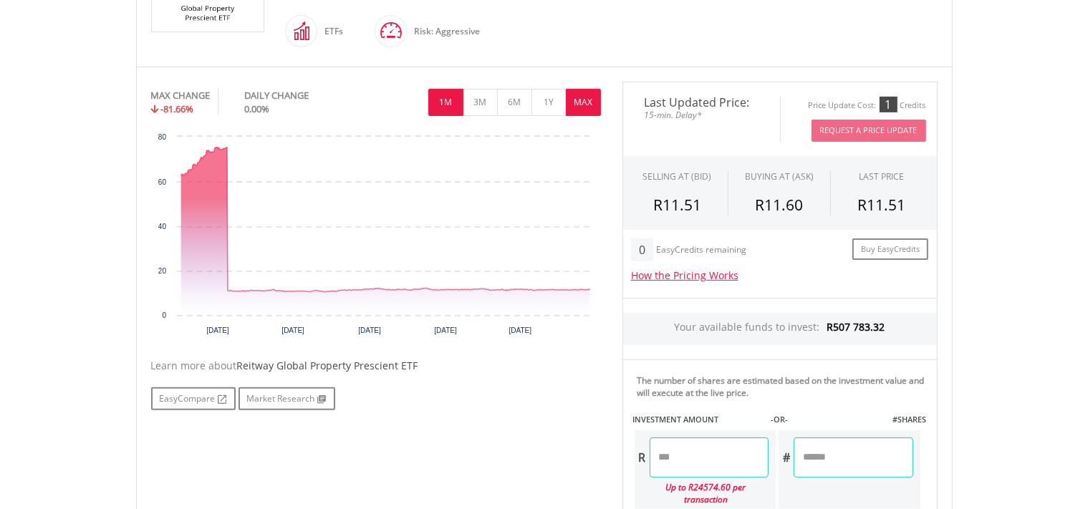
click at [456, 106] on button "1M" at bounding box center [445, 102] width 35 height 27
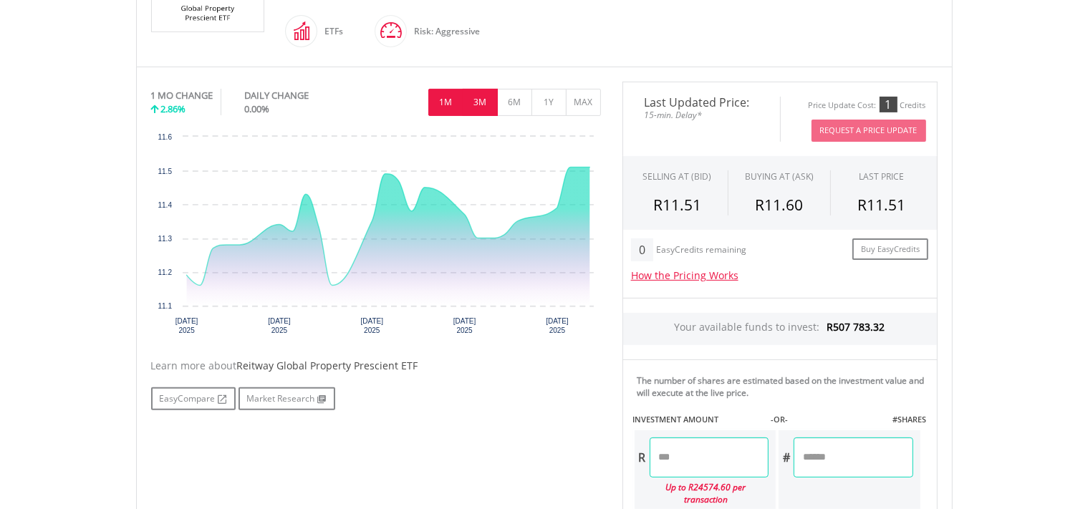
click at [482, 105] on button "3M" at bounding box center [480, 102] width 35 height 27
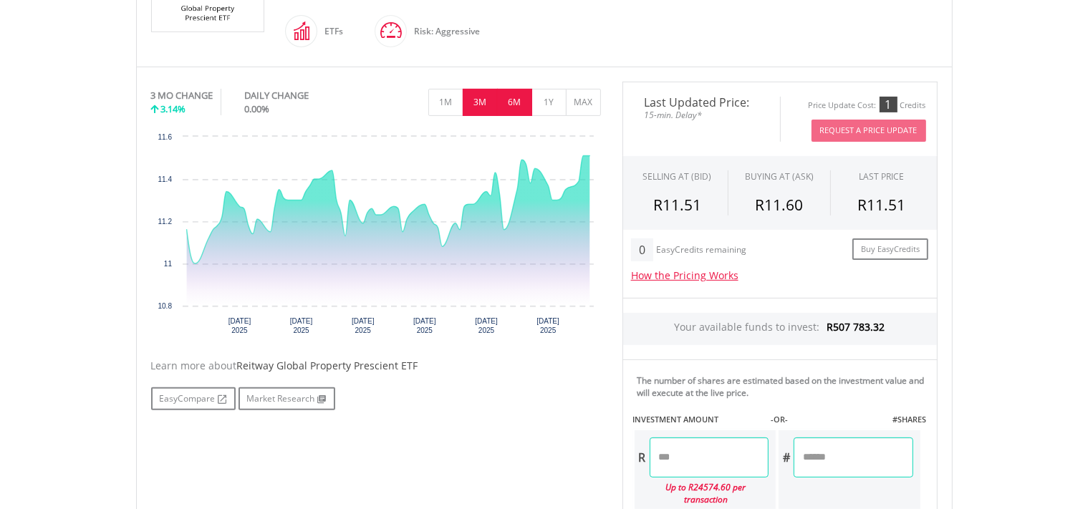
click at [515, 100] on button "6M" at bounding box center [514, 102] width 35 height 27
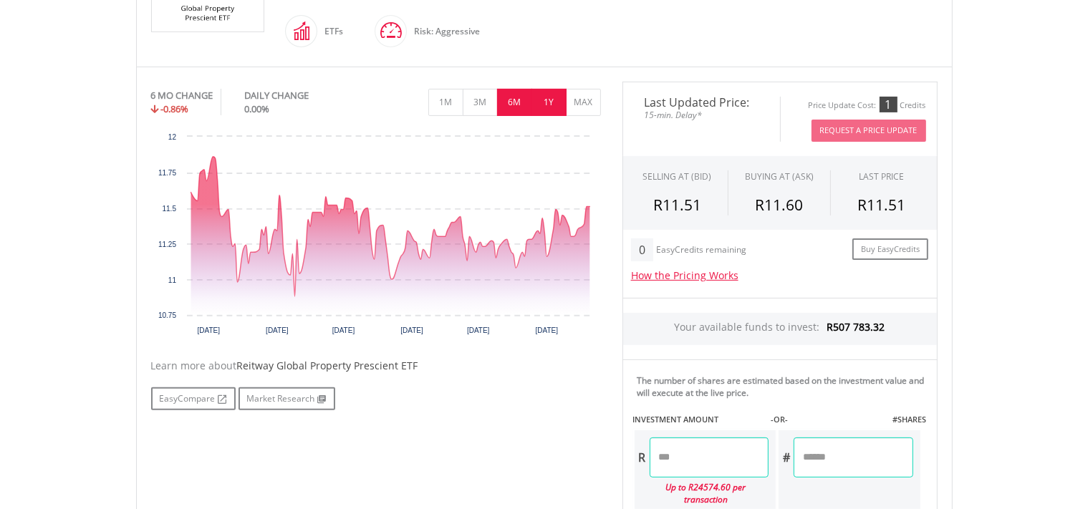
click at [537, 98] on button "1Y" at bounding box center [549, 102] width 35 height 27
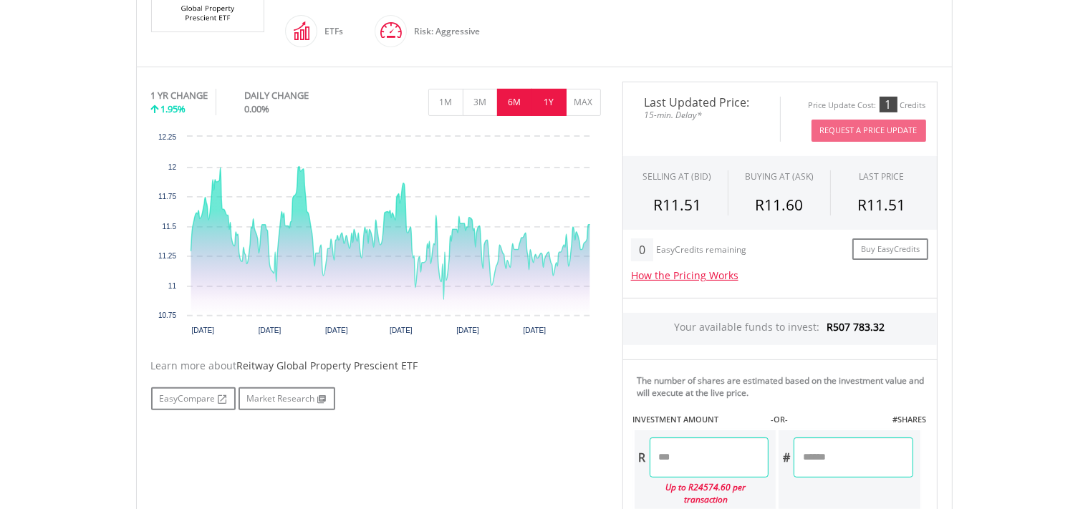
click at [517, 98] on button "6M" at bounding box center [514, 102] width 35 height 27
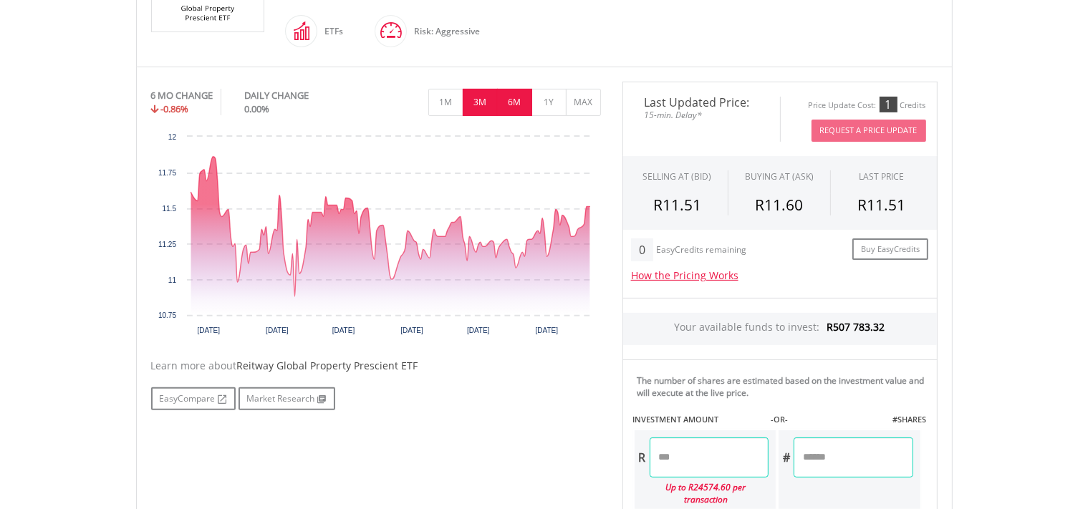
click at [477, 98] on button "3M" at bounding box center [480, 102] width 35 height 27
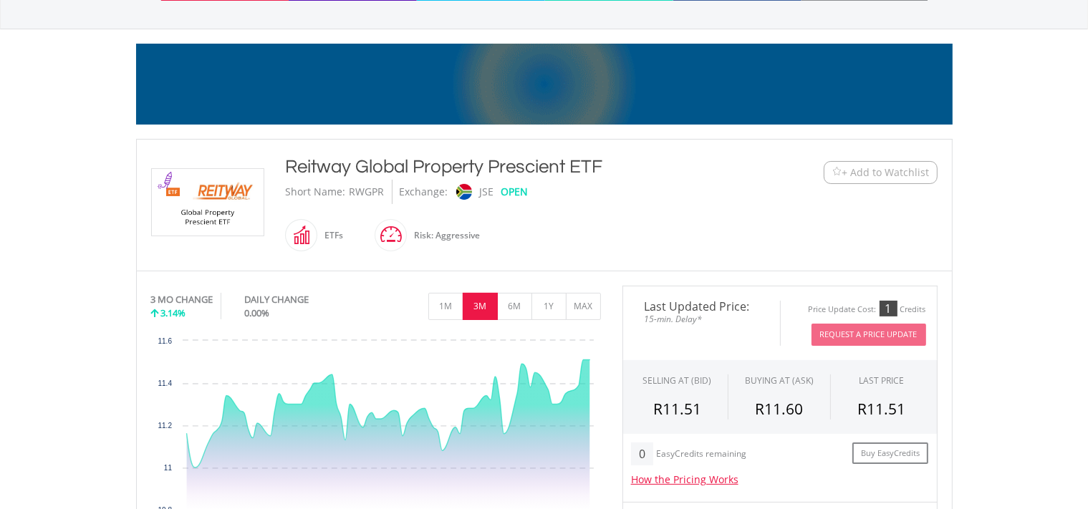
scroll to position [0, 0]
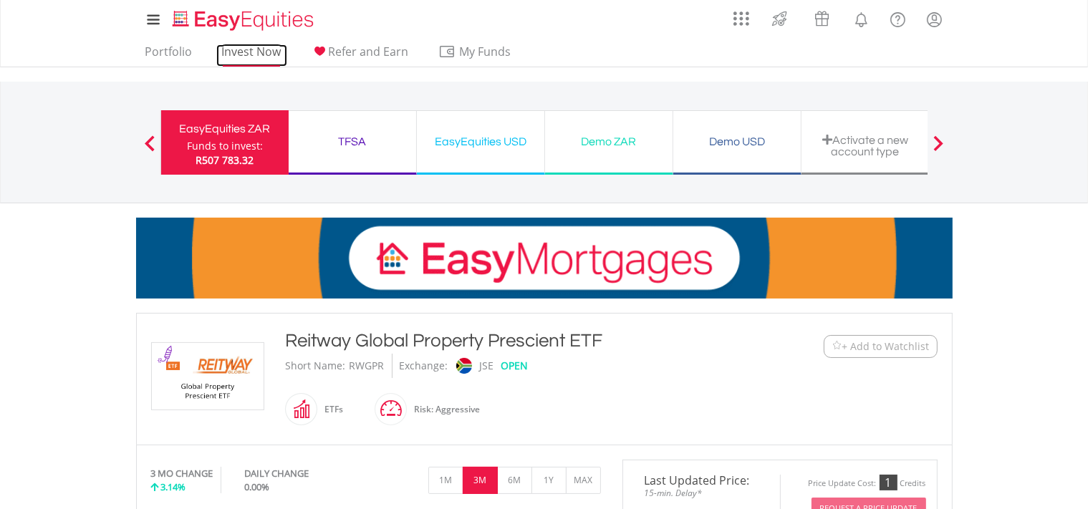
click at [264, 49] on link "Invest Now" at bounding box center [251, 55] width 71 height 22
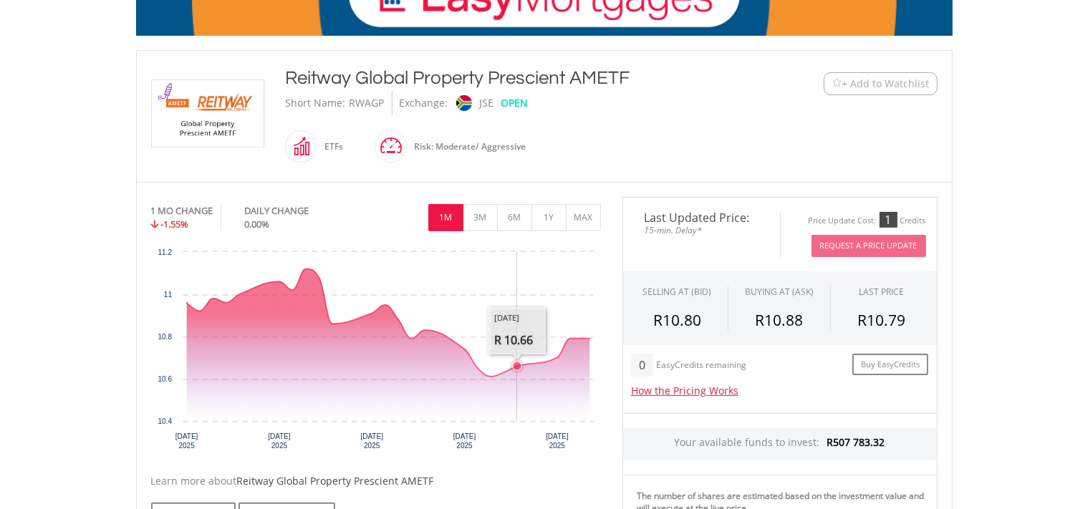
scroll to position [504, 0]
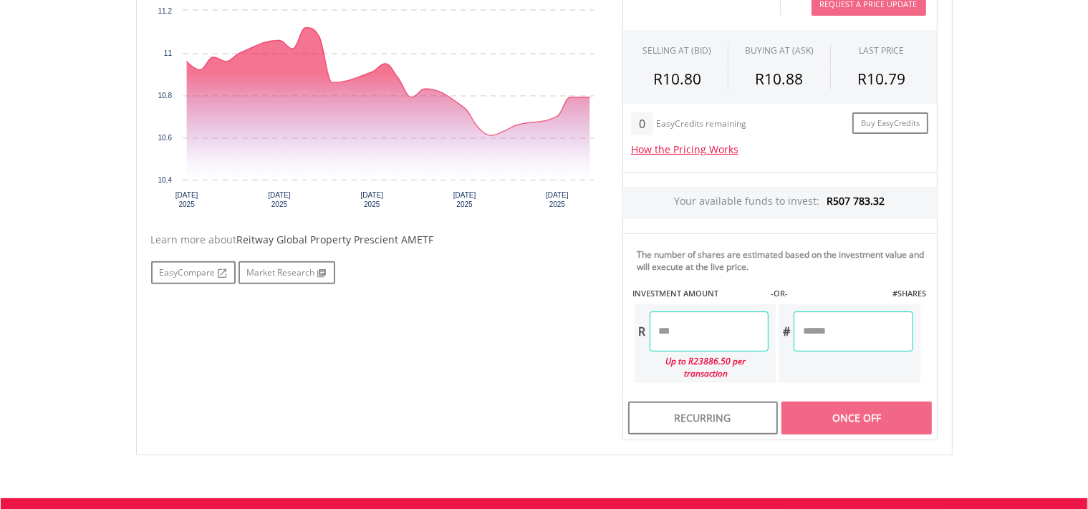
click at [358, 241] on span "Reitway Global Property Prescient AMETF" at bounding box center [335, 240] width 197 height 14
click at [437, 239] on div "Learn more about Reitway Global Property Prescient AMETF" at bounding box center [376, 240] width 450 height 14
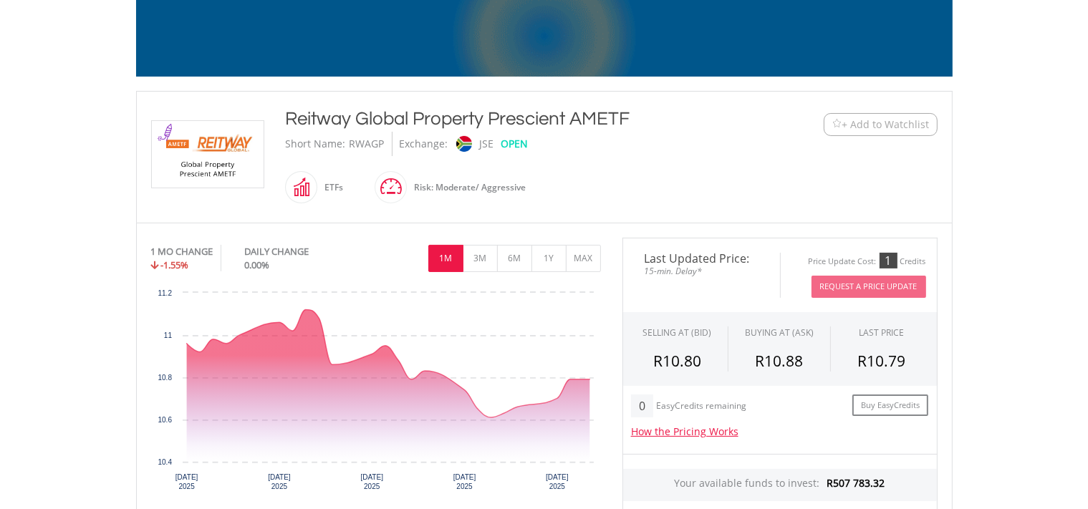
scroll to position [252, 0]
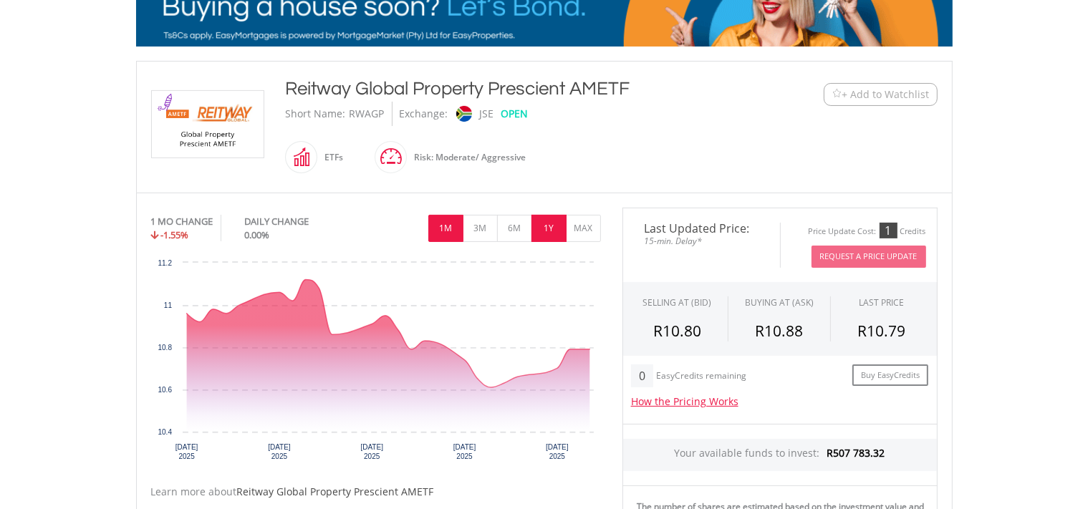
click at [557, 226] on button "1Y" at bounding box center [549, 228] width 35 height 27
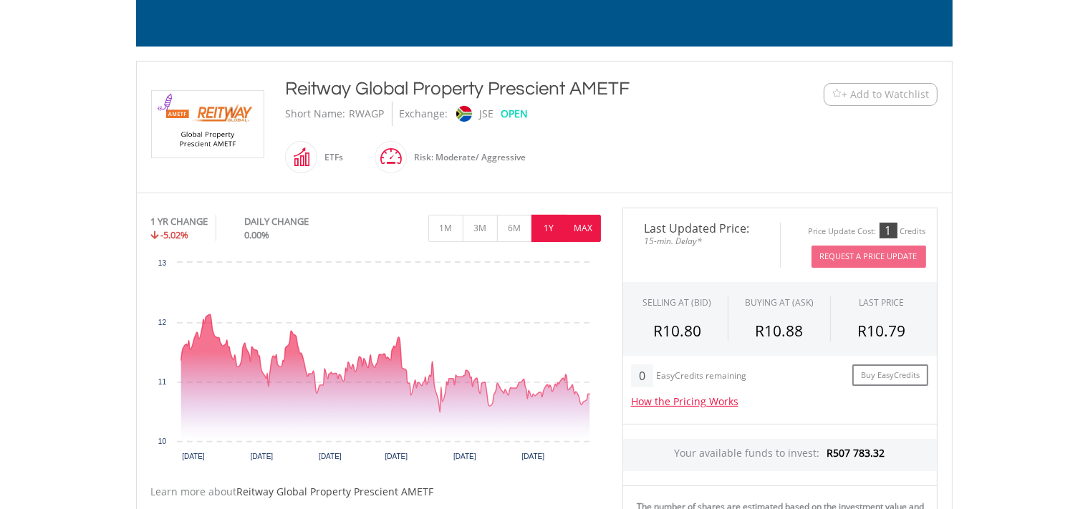
click at [576, 221] on button "MAX" at bounding box center [583, 228] width 35 height 27
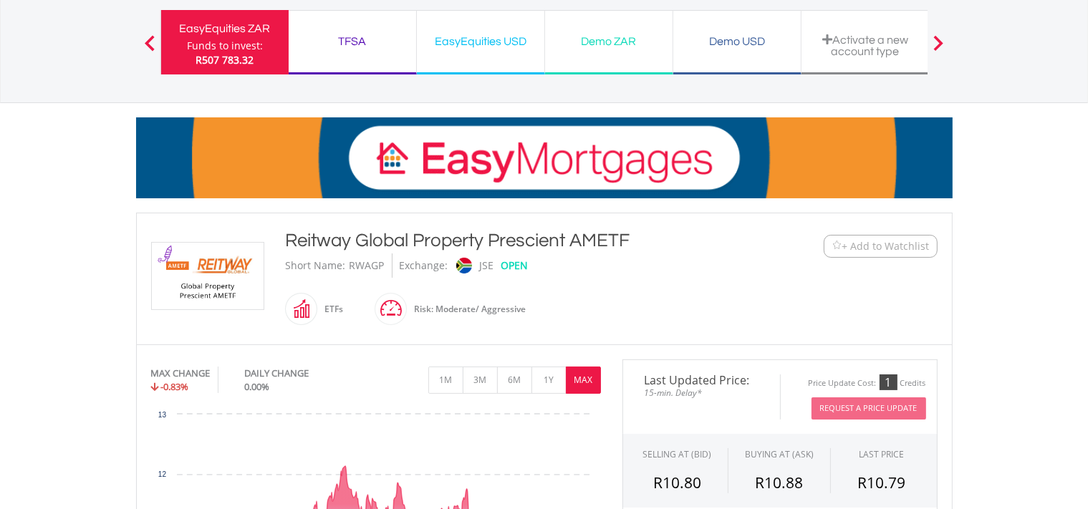
scroll to position [0, 0]
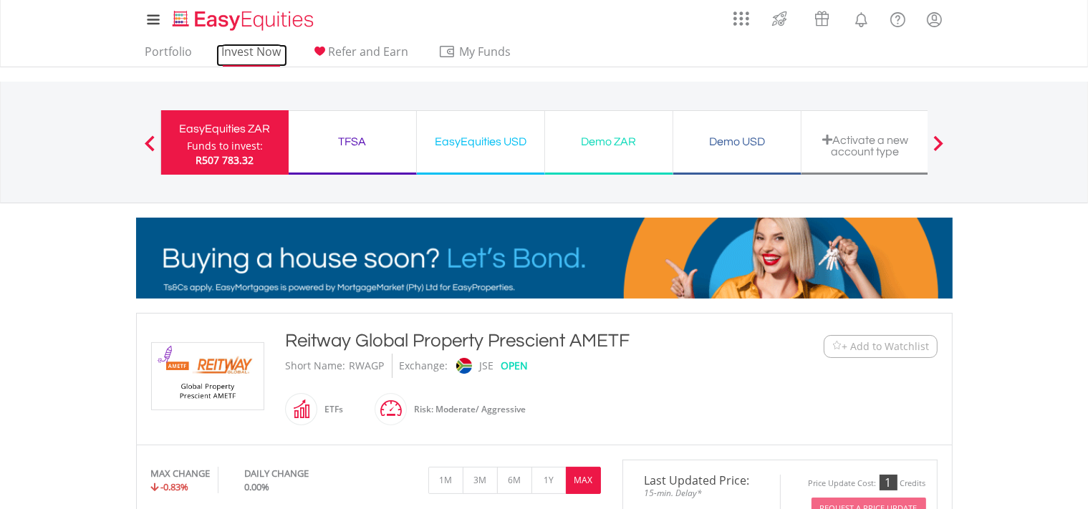
click at [269, 49] on link "Invest Now" at bounding box center [251, 55] width 71 height 22
